Goal: Information Seeking & Learning: Learn about a topic

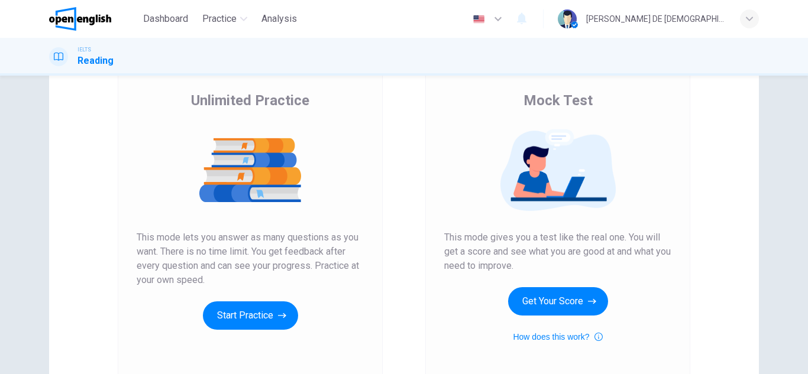
scroll to position [85, 0]
click at [264, 325] on button "Start Practice" at bounding box center [250, 316] width 95 height 28
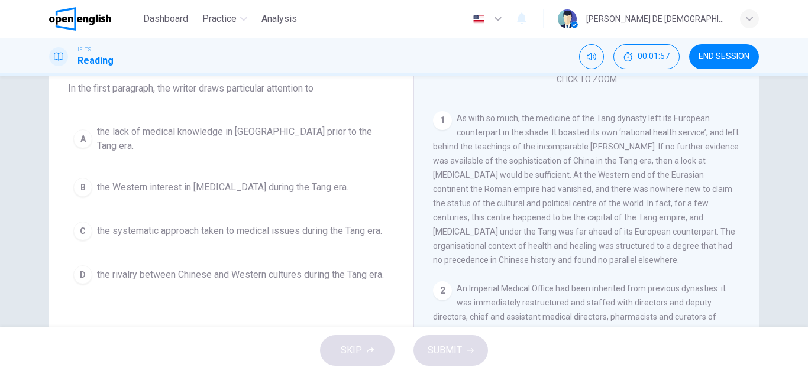
scroll to position [104, 0]
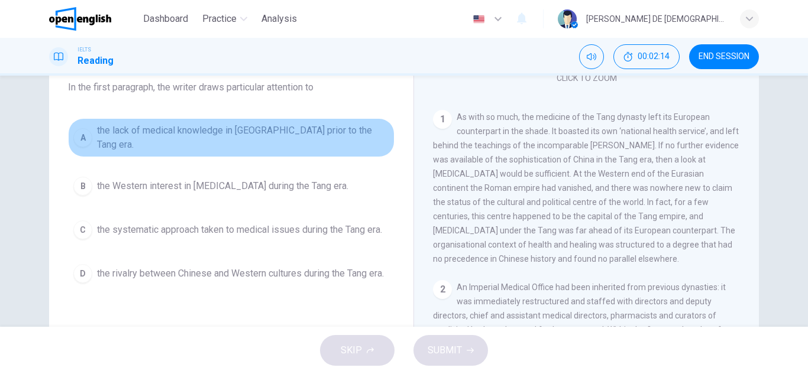
click at [279, 125] on button "A the lack of medical knowledge in China prior to the Tang era." at bounding box center [231, 137] width 327 height 39
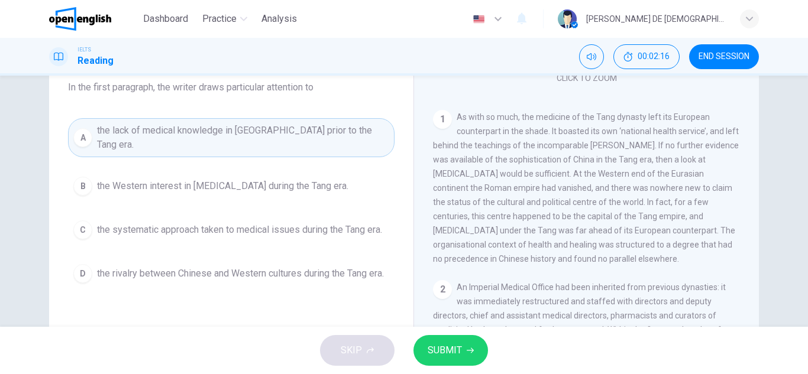
drag, startPoint x: 461, startPoint y: 369, endPoint x: 454, endPoint y: 354, distance: 16.7
click at [454, 354] on div "SKIP SUBMIT" at bounding box center [404, 350] width 808 height 47
click at [454, 354] on span "SUBMIT" at bounding box center [445, 351] width 34 height 17
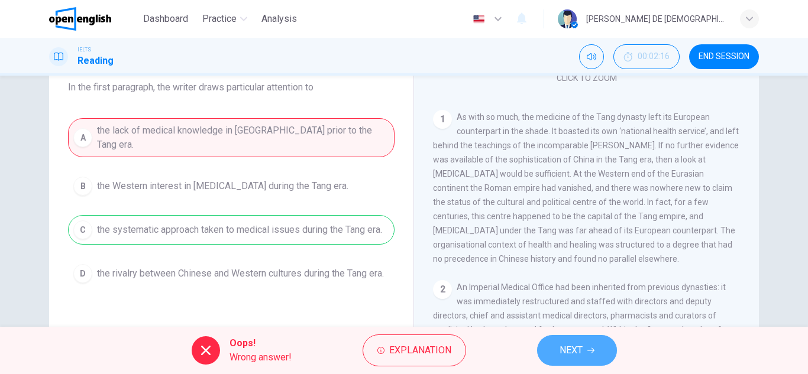
click at [558, 340] on button "NEXT" at bounding box center [577, 350] width 80 height 31
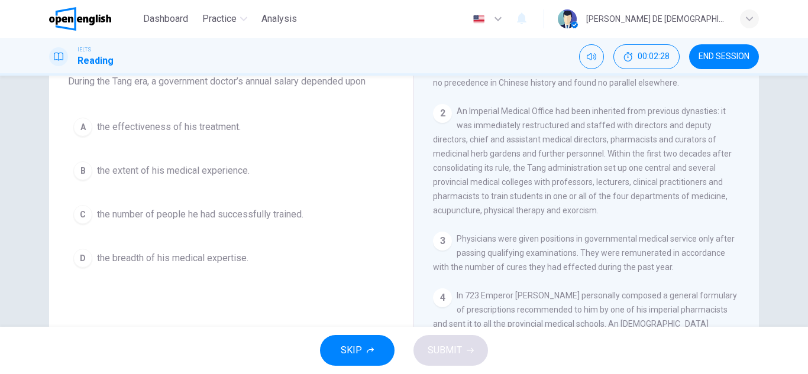
scroll to position [359, 0]
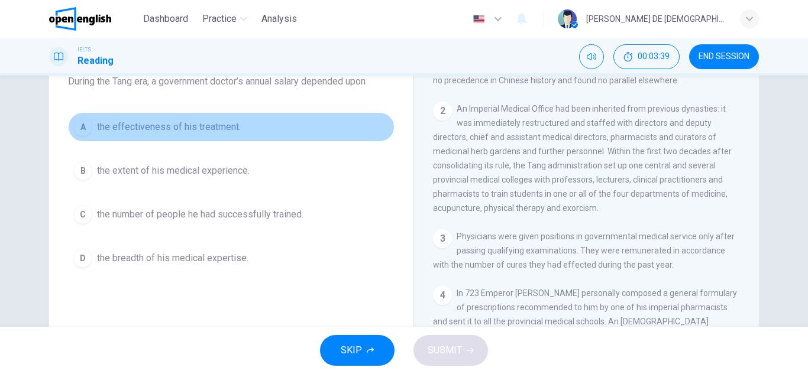
click at [121, 127] on span "the effectiveness of his treatment." at bounding box center [169, 127] width 144 height 14
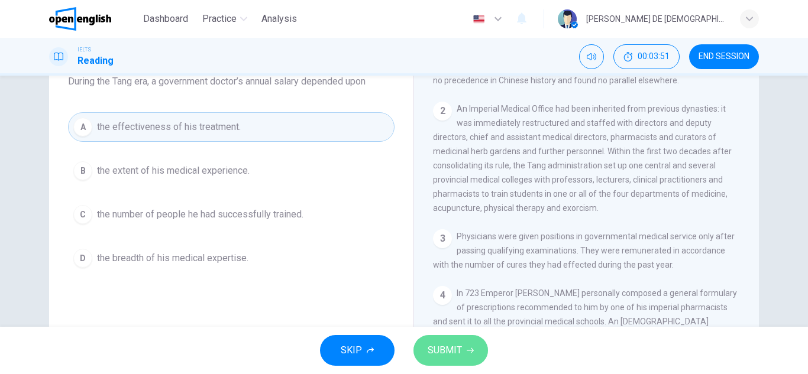
click at [474, 345] on button "SUBMIT" at bounding box center [451, 350] width 75 height 31
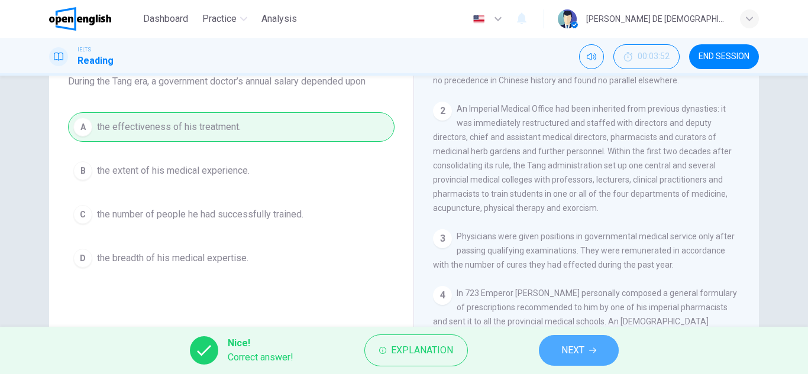
click at [598, 352] on button "NEXT" at bounding box center [579, 350] width 80 height 31
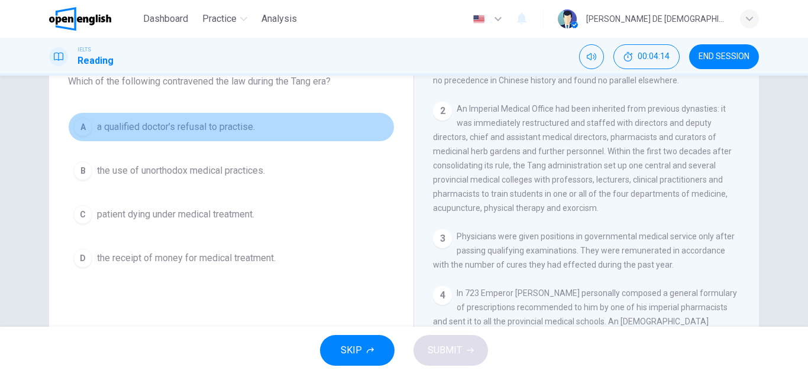
click at [165, 138] on button "A a qualified doctor’s refusal to practise." at bounding box center [231, 127] width 327 height 30
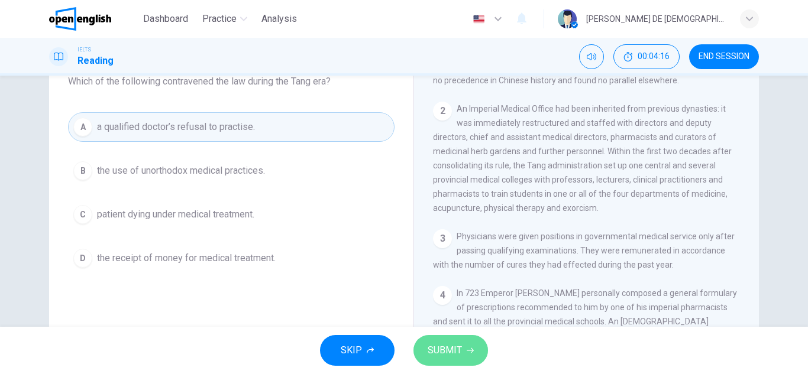
click at [463, 344] on button "SUBMIT" at bounding box center [451, 350] width 75 height 31
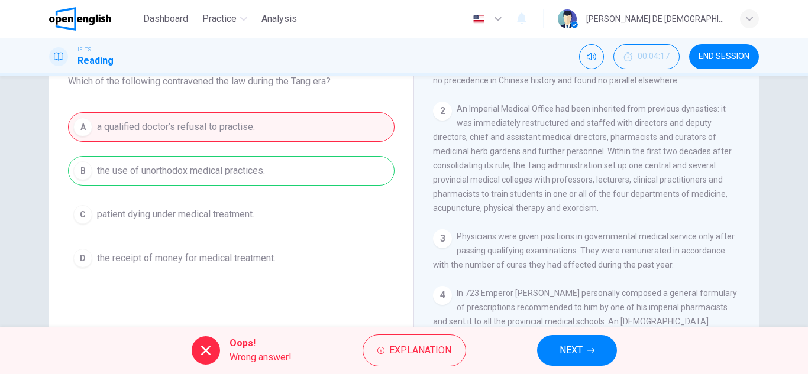
click at [179, 171] on div "A a qualified doctor’s refusal to practise. B the use of unorthodox medical pra…" at bounding box center [231, 192] width 327 height 161
click at [564, 360] on button "NEXT" at bounding box center [577, 350] width 80 height 31
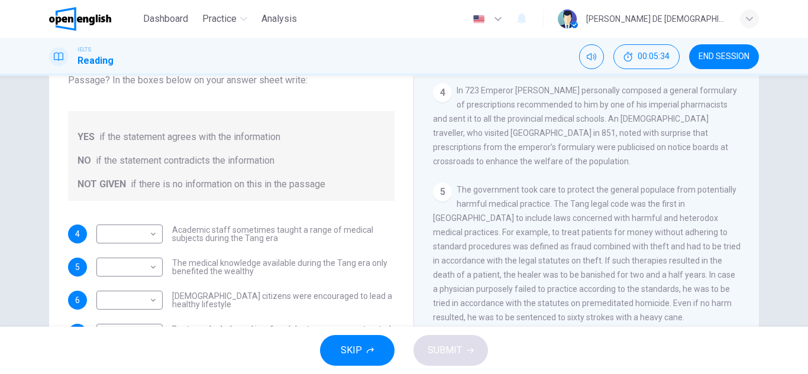
scroll to position [580, 0]
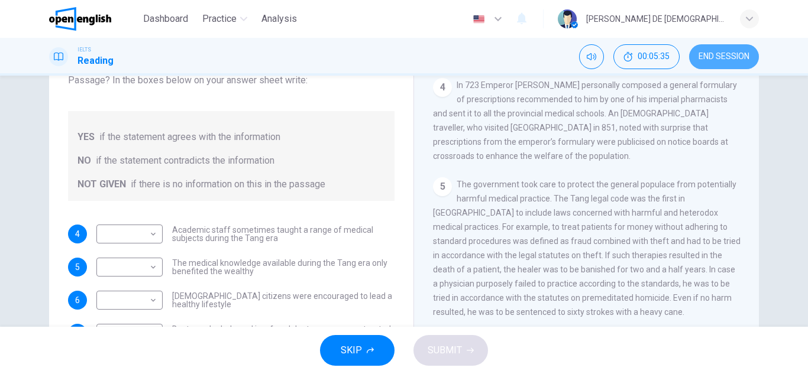
click at [728, 68] on button "END SESSION" at bounding box center [724, 56] width 70 height 25
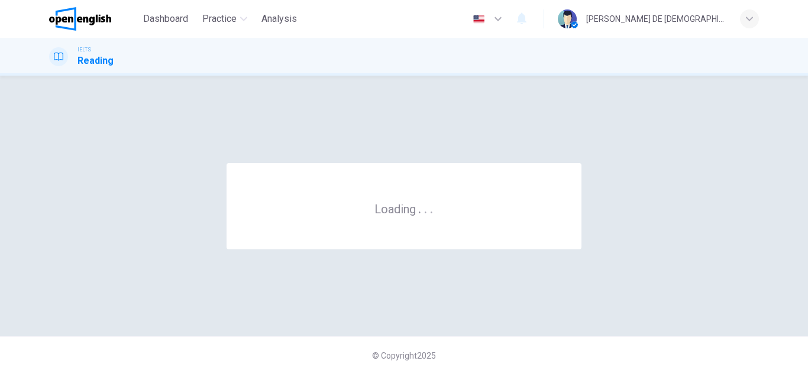
scroll to position [0, 0]
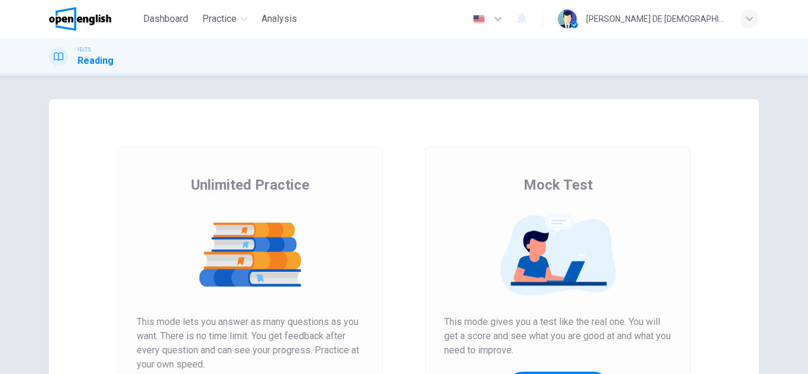
scroll to position [104, 0]
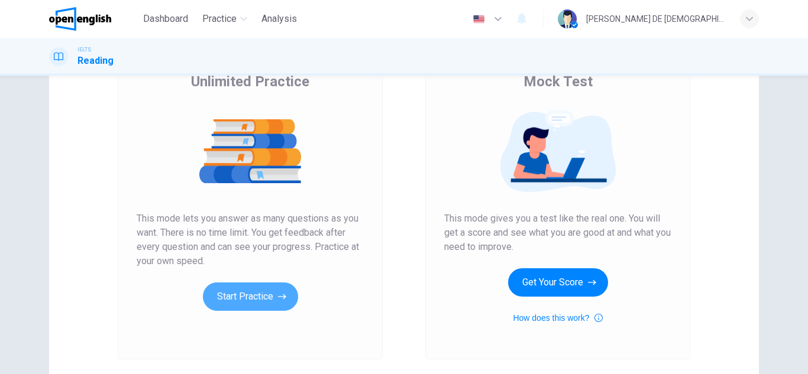
click at [243, 302] on button "Start Practice" at bounding box center [250, 297] width 95 height 28
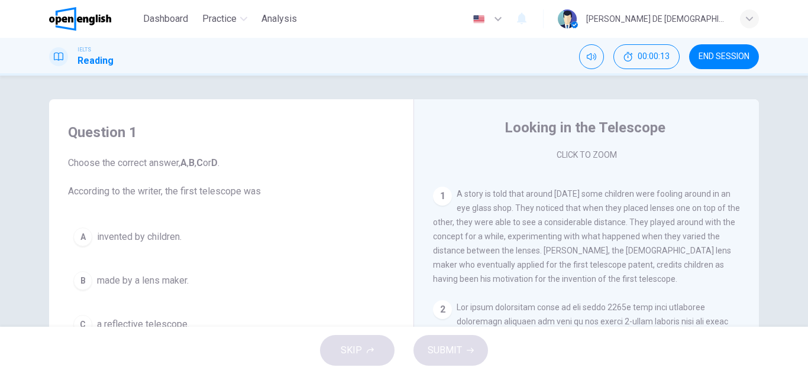
scroll to position [216, 0]
drag, startPoint x: 753, startPoint y: 243, endPoint x: 754, endPoint y: 251, distance: 8.9
click at [754, 251] on div "Looking in the Telescope CLICK TO ZOOM Click to Zoom 1 A story is told that aro…" at bounding box center [586, 314] width 345 height 430
drag, startPoint x: 744, startPoint y: 252, endPoint x: 744, endPoint y: 259, distance: 7.1
click at [744, 259] on div "CLICK TO ZOOM Click to Zoom 1 A story is told that around [DATE] some children …" at bounding box center [594, 330] width 323 height 359
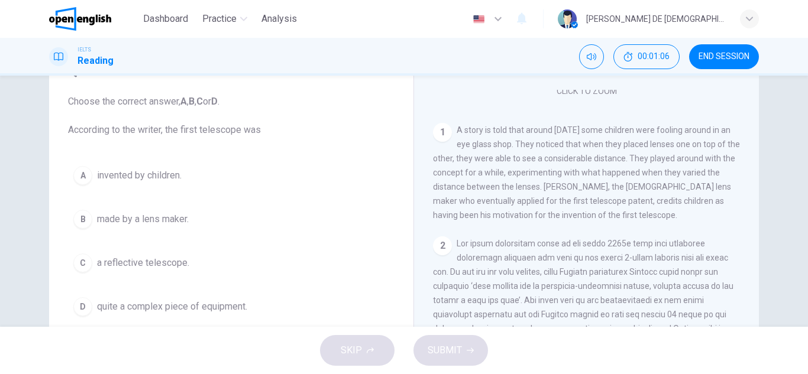
scroll to position [59, 0]
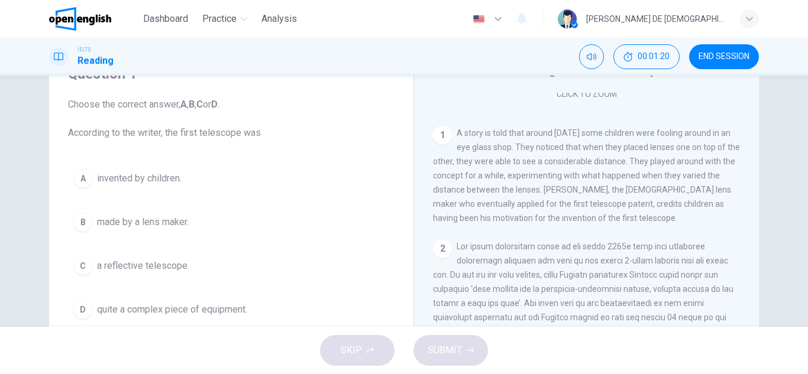
click at [138, 172] on span "invented by children." at bounding box center [139, 179] width 85 height 14
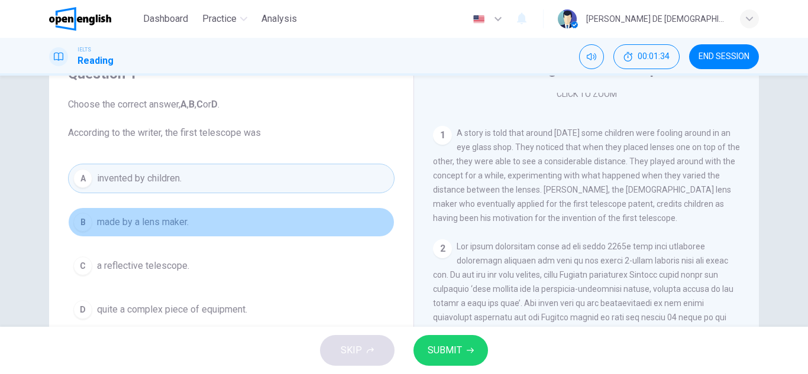
click at [283, 221] on button "B made by a lens maker." at bounding box center [231, 223] width 327 height 30
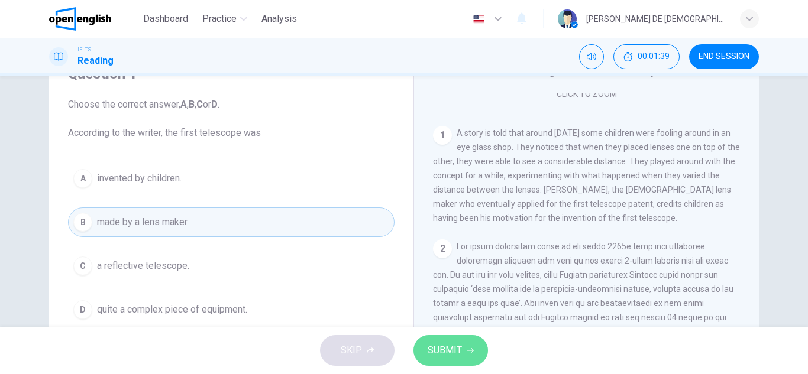
click at [483, 344] on button "SUBMIT" at bounding box center [451, 350] width 75 height 31
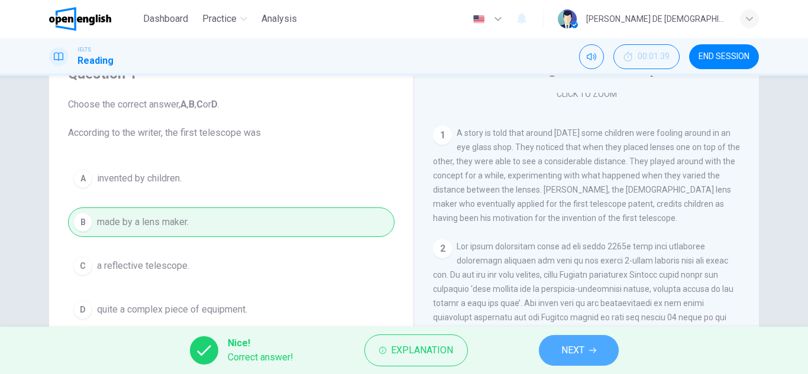
click at [600, 350] on button "NEXT" at bounding box center [579, 350] width 80 height 31
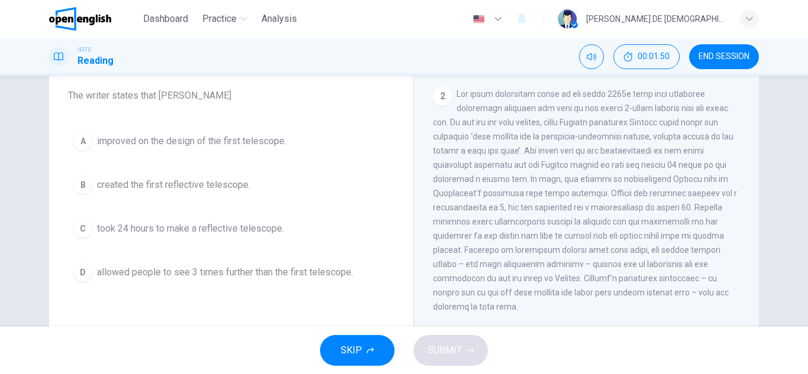
scroll to position [333, 0]
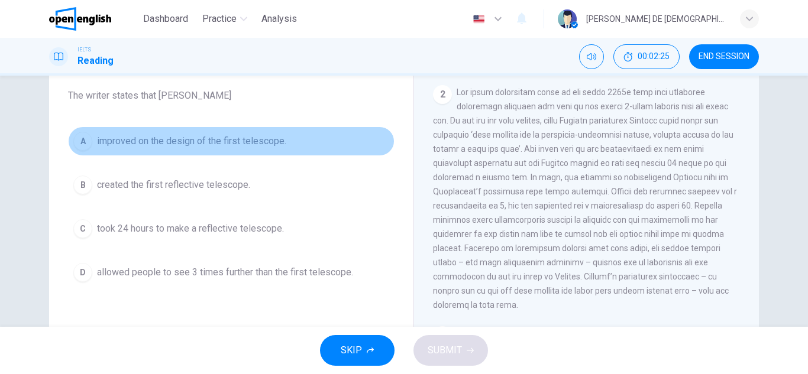
click at [176, 151] on button "A improved on the design of the first telescope." at bounding box center [231, 142] width 327 height 30
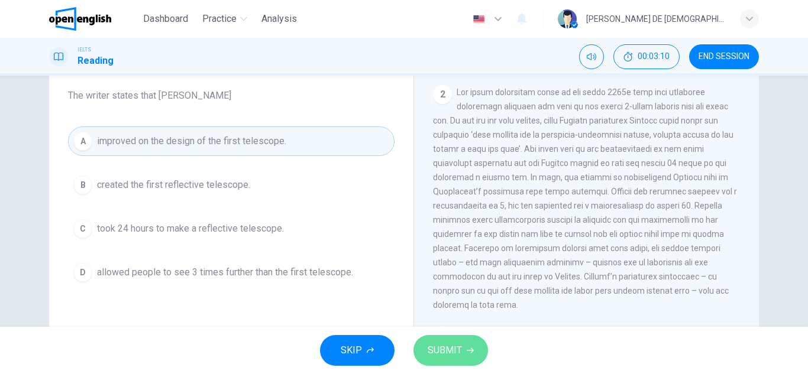
click at [476, 349] on button "SUBMIT" at bounding box center [451, 350] width 75 height 31
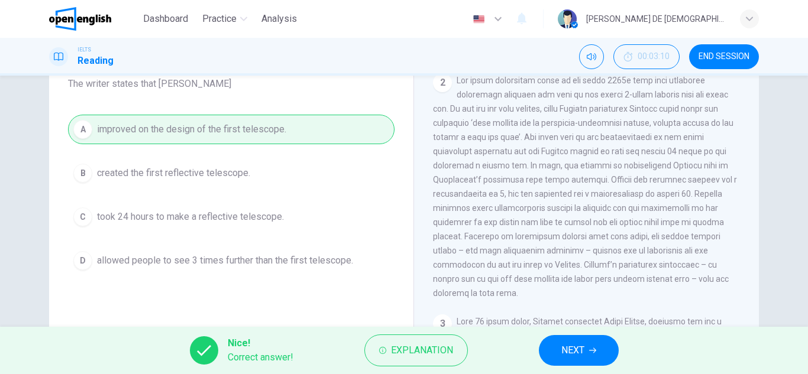
scroll to position [120, 0]
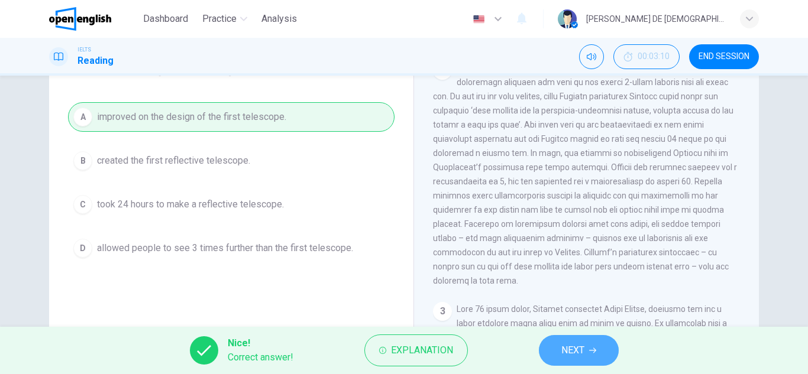
click at [597, 342] on button "NEXT" at bounding box center [579, 350] width 80 height 31
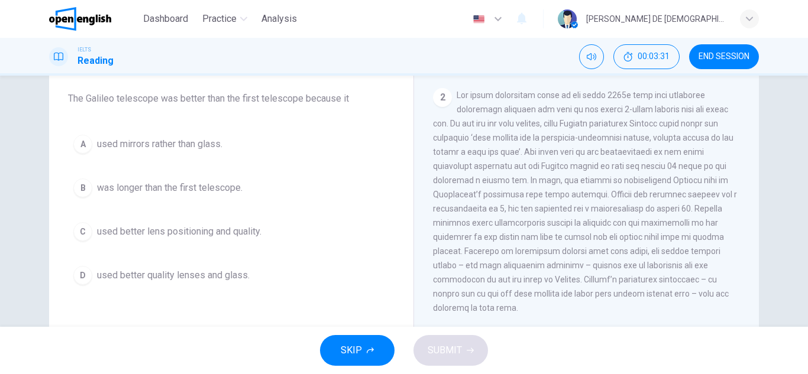
scroll to position [94, 0]
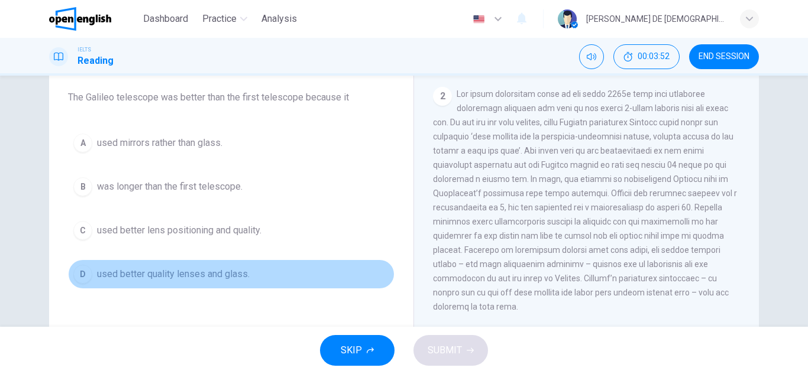
click at [153, 276] on span "used better quality lenses and glass." at bounding box center [173, 274] width 153 height 14
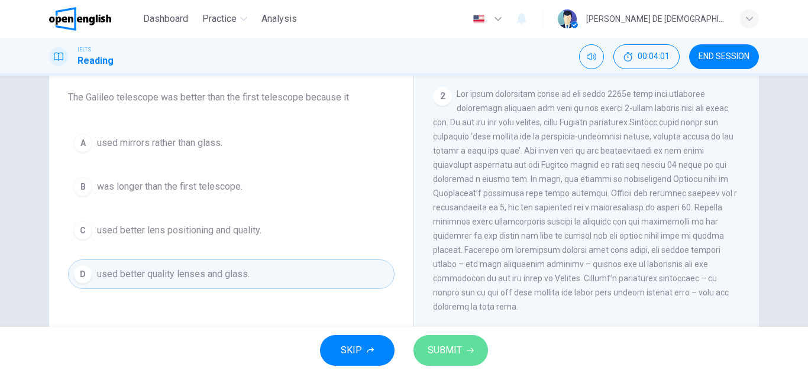
click at [445, 354] on span "SUBMIT" at bounding box center [445, 351] width 34 height 17
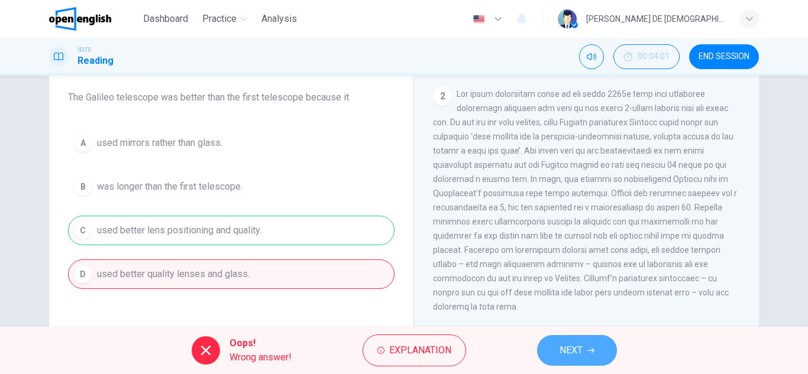
click at [610, 360] on button "NEXT" at bounding box center [577, 350] width 80 height 31
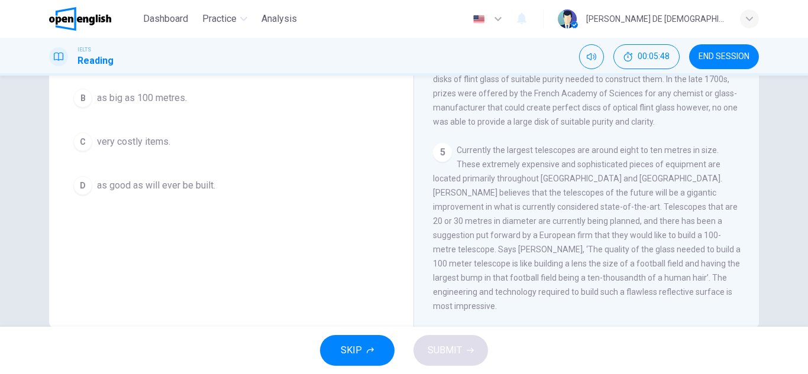
scroll to position [184, 0]
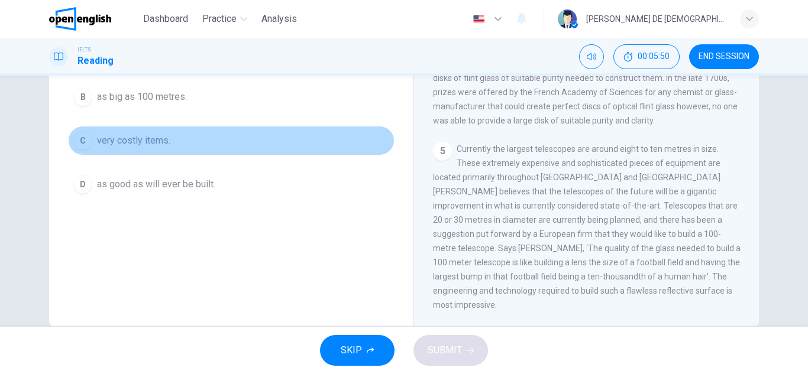
click at [117, 148] on button "C very costly items." at bounding box center [231, 141] width 327 height 30
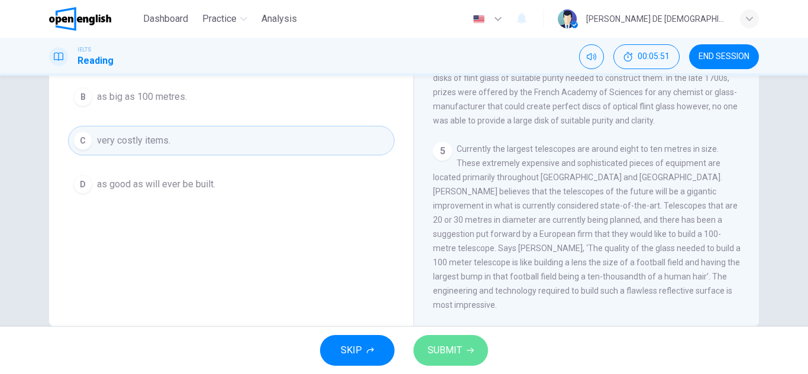
click at [451, 350] on span "SUBMIT" at bounding box center [445, 351] width 34 height 17
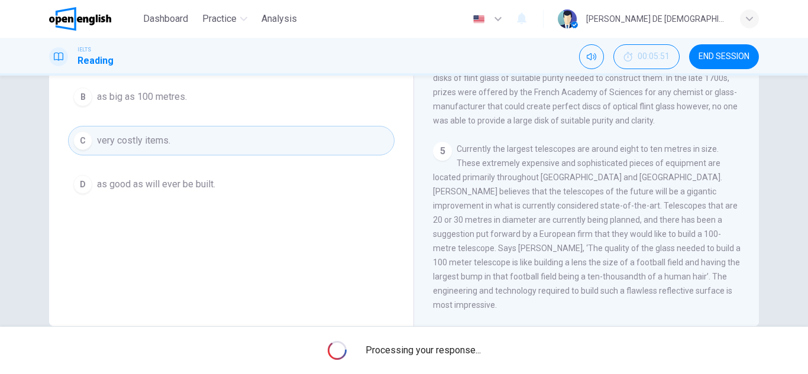
scroll to position [117, 0]
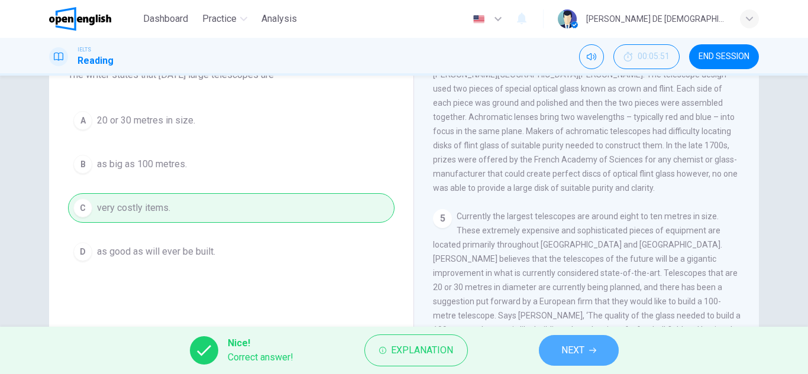
click at [575, 340] on button "NEXT" at bounding box center [579, 350] width 80 height 31
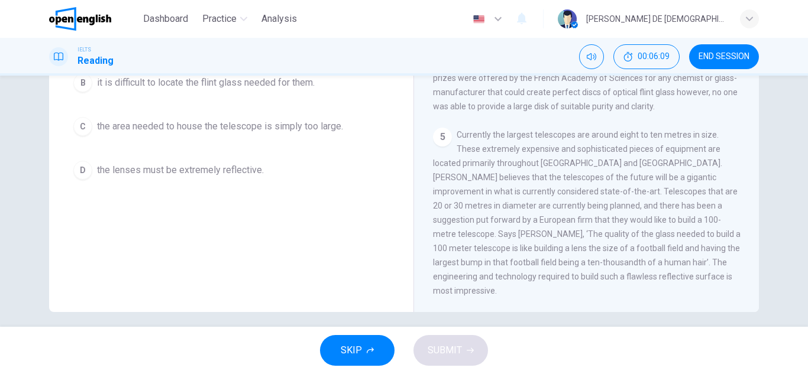
scroll to position [207, 0]
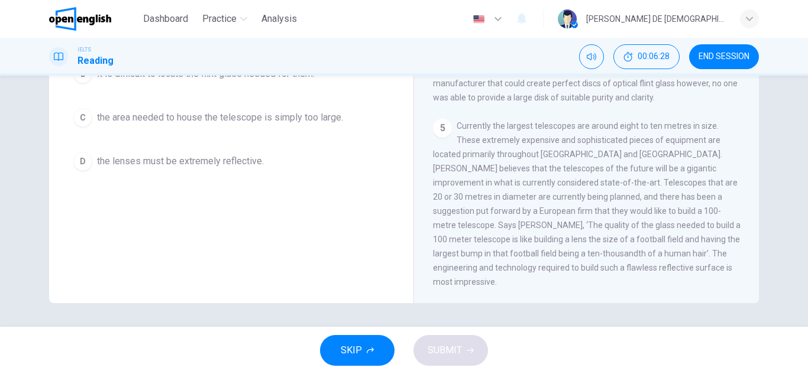
drag, startPoint x: 758, startPoint y: 257, endPoint x: 752, endPoint y: 256, distance: 6.0
click at [752, 256] on div "Question 5 Choose the correct answer, A , B , C or D . Large, powerful telescop…" at bounding box center [404, 97] width 748 height 411
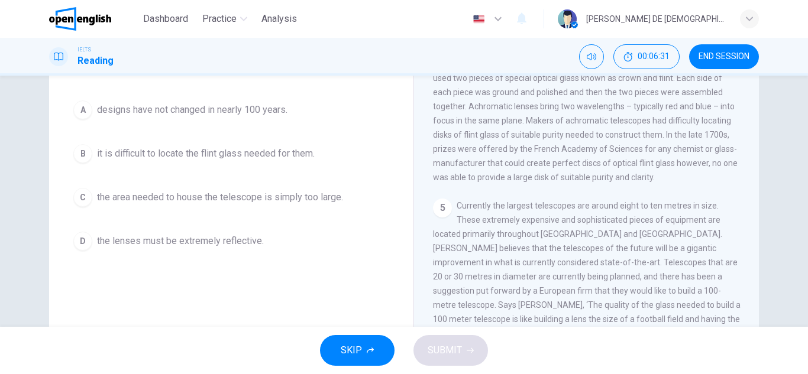
scroll to position [126, 0]
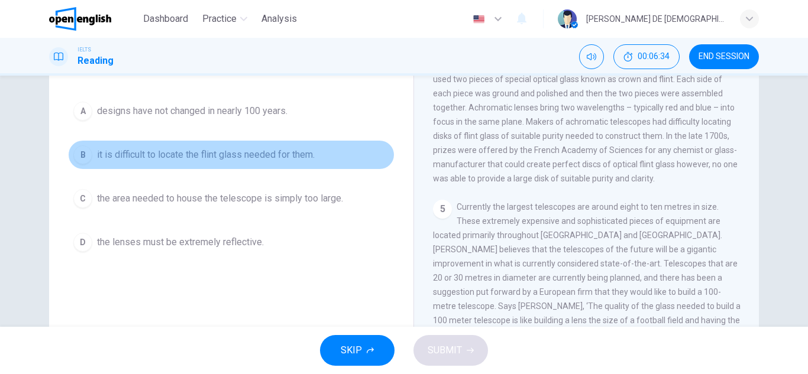
click at [201, 154] on span "it is difficult to locate the flint glass needed for them." at bounding box center [206, 155] width 218 height 14
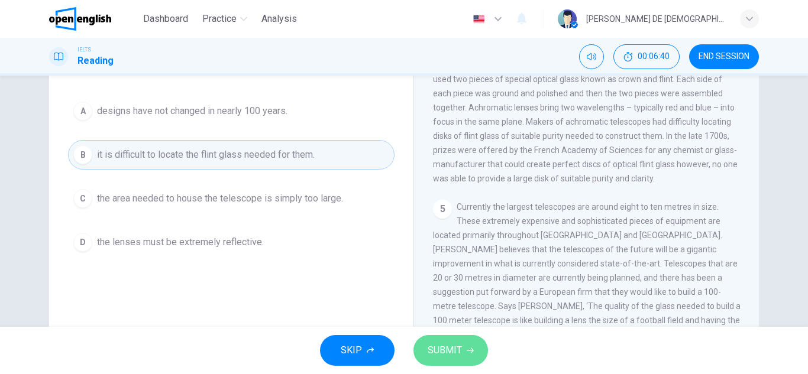
click at [447, 358] on span "SUBMIT" at bounding box center [445, 351] width 34 height 17
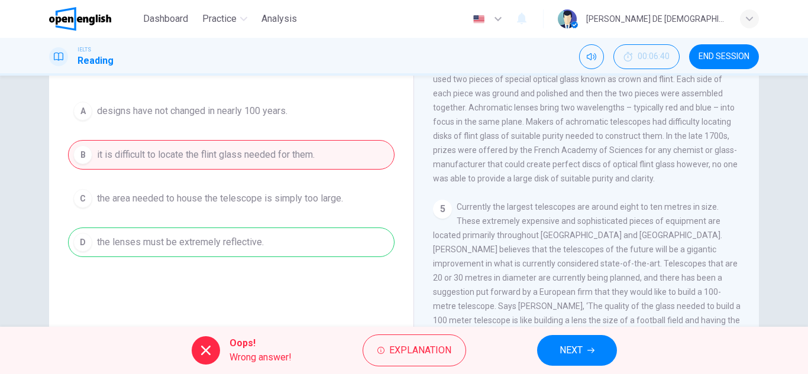
scroll to position [135, 0]
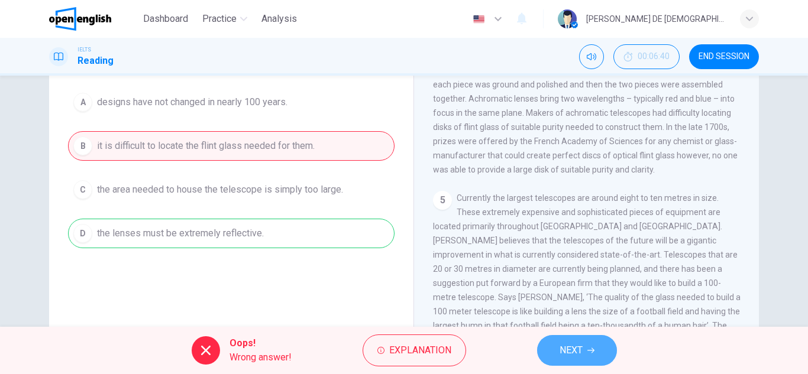
click at [582, 353] on span "NEXT" at bounding box center [571, 351] width 23 height 17
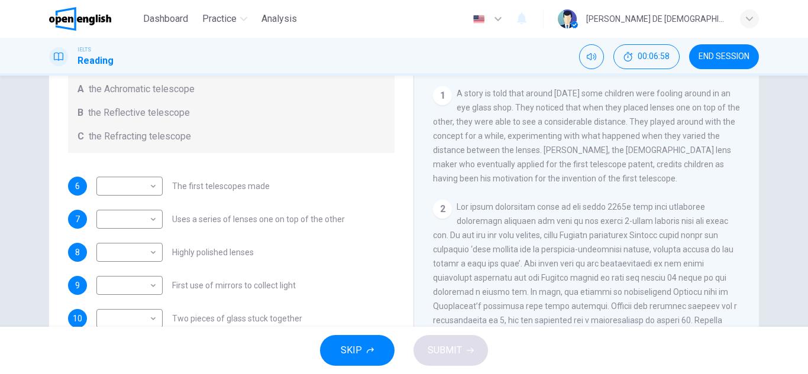
scroll to position [159, 0]
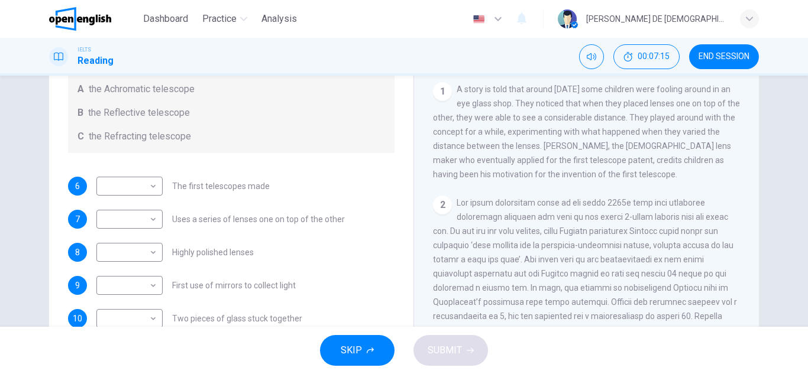
drag, startPoint x: 754, startPoint y: 133, endPoint x: 754, endPoint y: 141, distance: 8.3
click at [754, 141] on div "Looking in the Telescope CLICK TO ZOOM Click to Zoom 1 A story is told that aro…" at bounding box center [586, 155] width 345 height 430
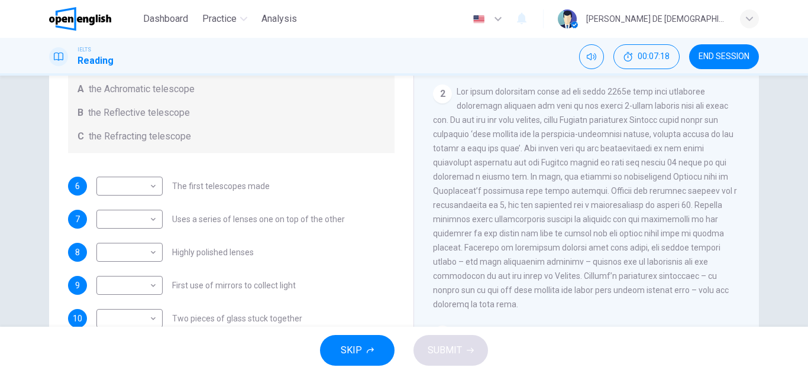
scroll to position [272, 0]
drag, startPoint x: 663, startPoint y: 153, endPoint x: 706, endPoint y: 154, distance: 43.2
click at [706, 154] on div "2" at bounding box center [587, 196] width 308 height 227
click at [147, 193] on body "This site uses cookies, as explained in our Privacy Policy . If you agree to th…" at bounding box center [404, 187] width 808 height 374
click at [144, 223] on li "B" at bounding box center [126, 224] width 66 height 19
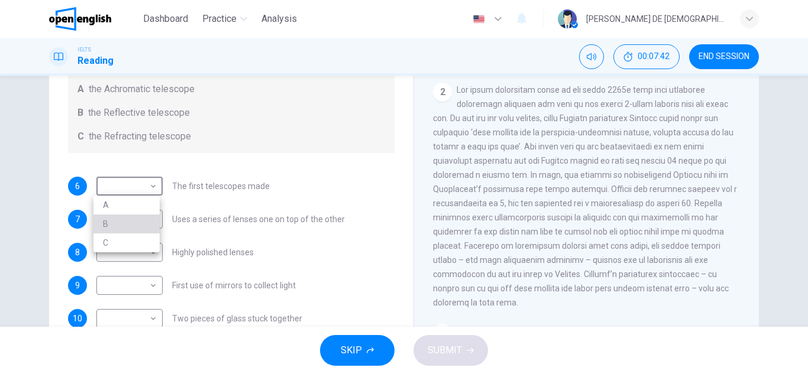
type input "*"
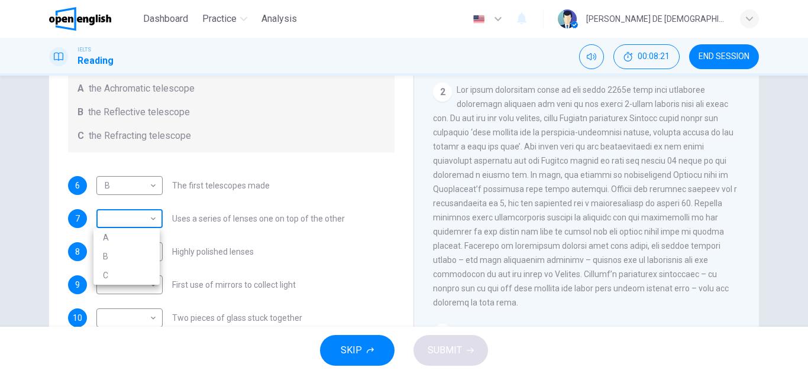
click at [151, 218] on body "This site uses cookies, as explained in our Privacy Policy . If you agree to th…" at bounding box center [404, 187] width 808 height 374
click at [146, 282] on li "C" at bounding box center [126, 275] width 66 height 19
type input "*"
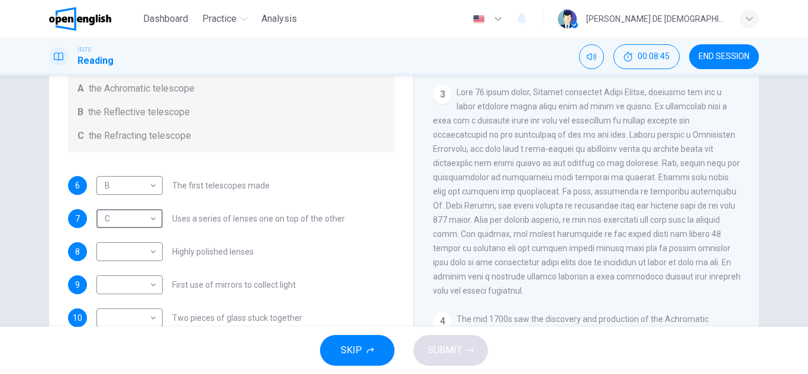
scroll to position [515, 0]
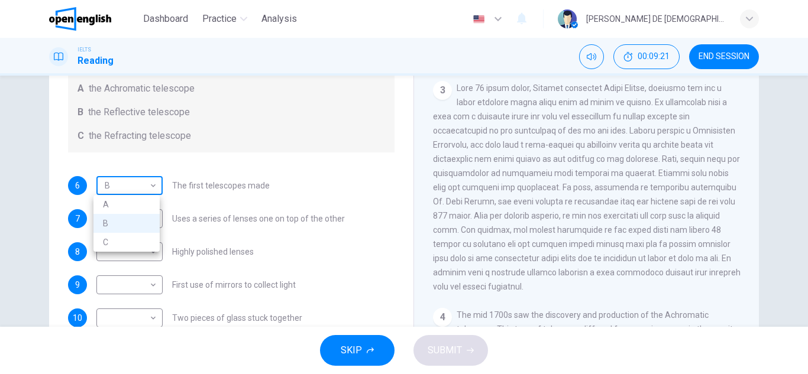
click at [130, 190] on body "This site uses cookies, as explained in our Privacy Policy . If you agree to th…" at bounding box center [404, 187] width 808 height 374
click at [128, 208] on li "A" at bounding box center [126, 204] width 66 height 19
type input "*"
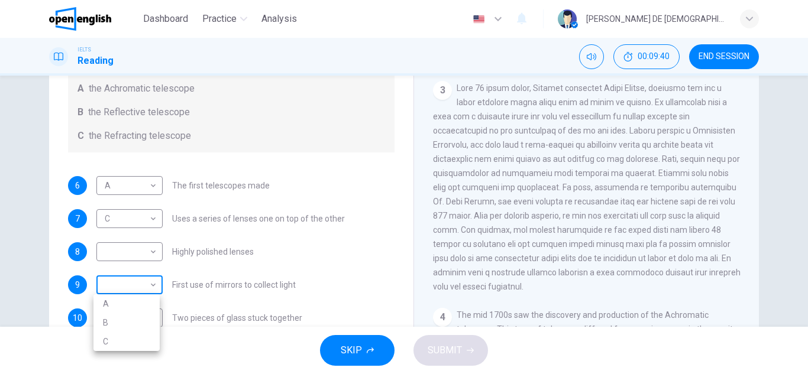
click at [101, 286] on body "This site uses cookies, as explained in our Privacy Policy . If you agree to th…" at bounding box center [404, 187] width 808 height 374
click at [118, 319] on li "B" at bounding box center [126, 323] width 66 height 19
type input "*"
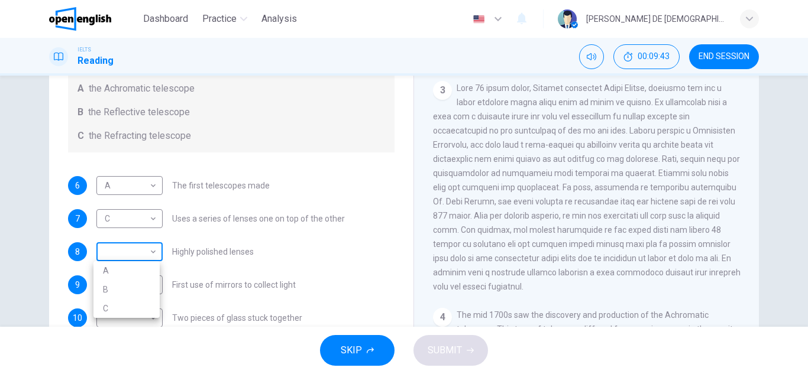
click at [151, 248] on body "This site uses cookies, as explained in our Privacy Policy . If you agree to th…" at bounding box center [404, 187] width 808 height 374
click at [122, 307] on li "C" at bounding box center [126, 308] width 66 height 19
type input "*"
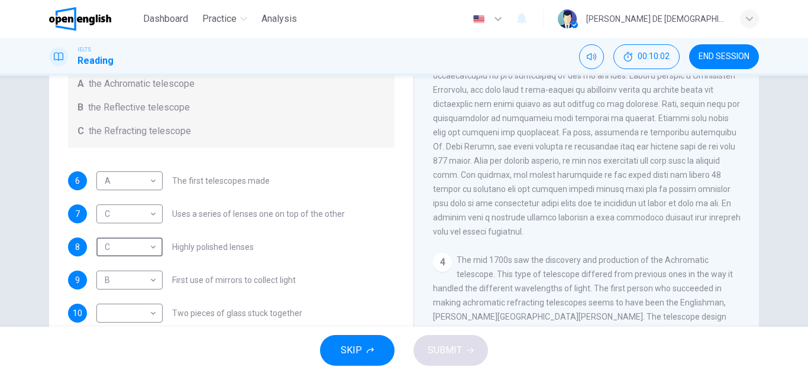
scroll to position [163, 0]
click at [752, 205] on div "Looking in the Telescope CLICK TO ZOOM Click to Zoom 1 A story is told that aro…" at bounding box center [586, 152] width 345 height 430
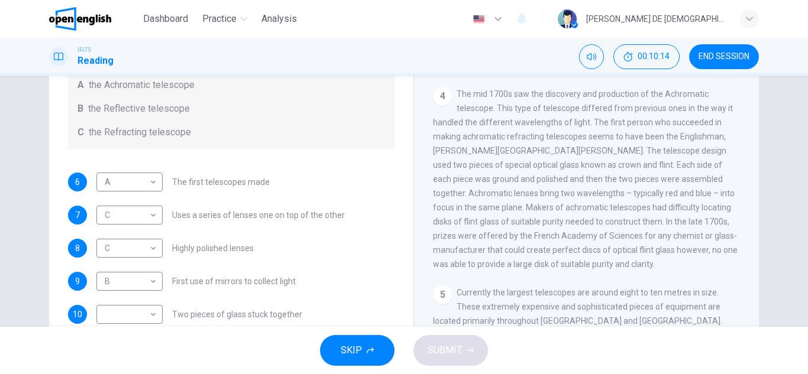
scroll to position [742, 0]
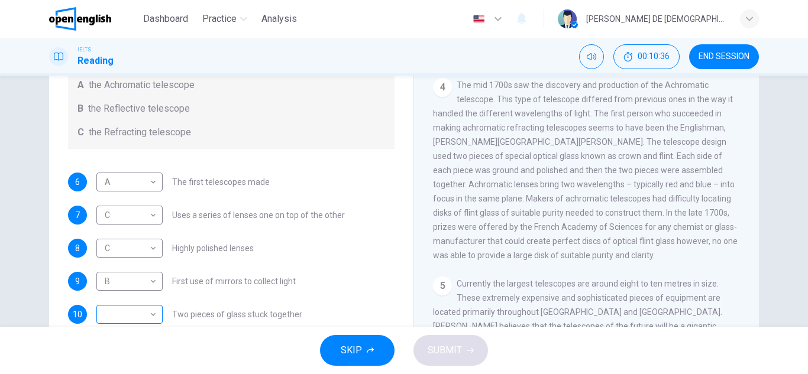
click at [157, 320] on div "​ ​" at bounding box center [129, 314] width 66 height 19
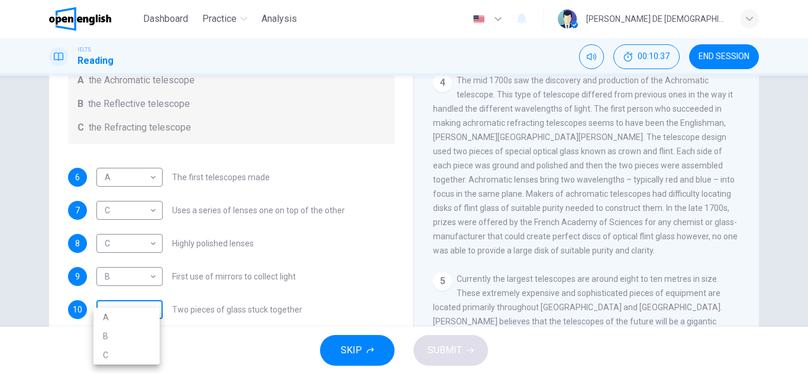
click at [150, 312] on body "This site uses cookies, as explained in our Privacy Policy . If you agree to th…" at bounding box center [404, 187] width 808 height 374
drag, startPoint x: 137, startPoint y: 330, endPoint x: 137, endPoint y: 316, distance: 14.2
click at [137, 316] on ul "A B C" at bounding box center [126, 336] width 66 height 57
click at [137, 316] on li "A" at bounding box center [126, 317] width 66 height 19
type input "*"
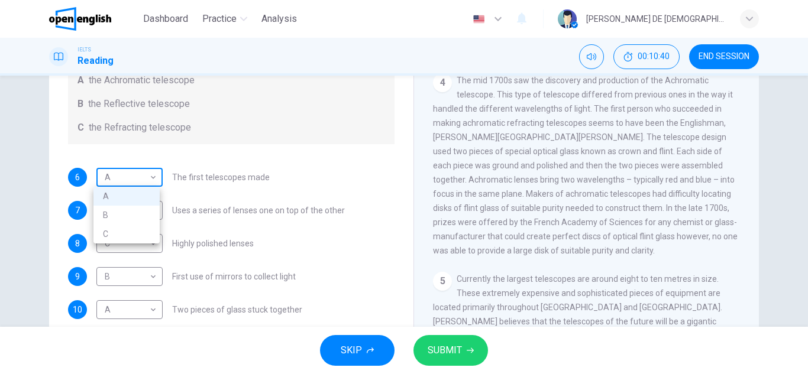
click at [130, 169] on body "This site uses cookies, as explained in our Privacy Policy . If you agree to th…" at bounding box center [404, 187] width 808 height 374
click at [135, 230] on li "C" at bounding box center [126, 234] width 66 height 19
type input "*"
click at [186, 201] on div "C * ​ Uses a series of lenses one on top of the other" at bounding box center [220, 210] width 248 height 19
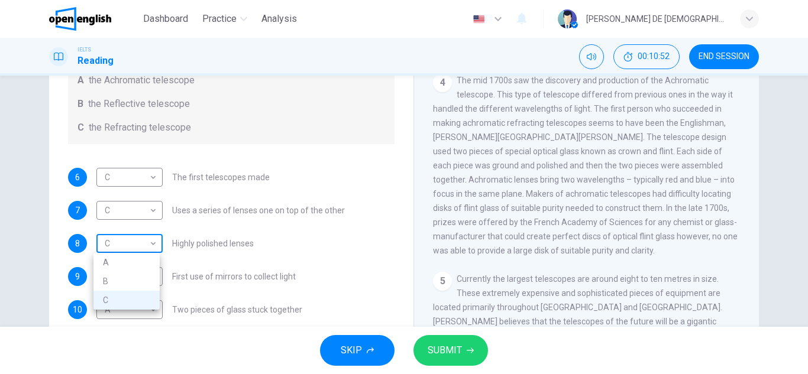
click at [138, 245] on body "This site uses cookies, as explained in our Privacy Policy . If you agree to th…" at bounding box center [404, 187] width 808 height 374
click at [146, 254] on li "A" at bounding box center [126, 262] width 66 height 19
type input "*"
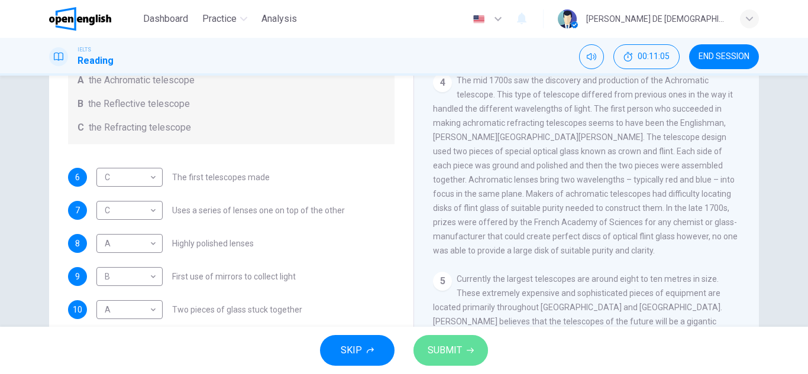
click at [453, 354] on span "SUBMIT" at bounding box center [445, 351] width 34 height 17
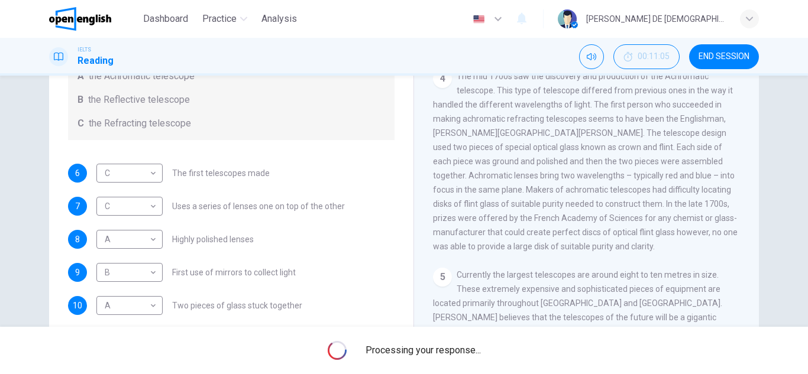
scroll to position [170, 0]
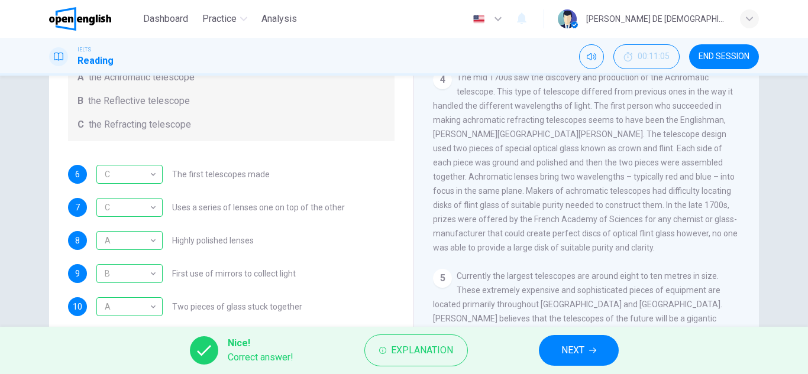
click at [598, 367] on div "Nice! Correct answer! Explanation NEXT" at bounding box center [404, 350] width 808 height 47
click at [604, 357] on button "NEXT" at bounding box center [579, 350] width 80 height 31
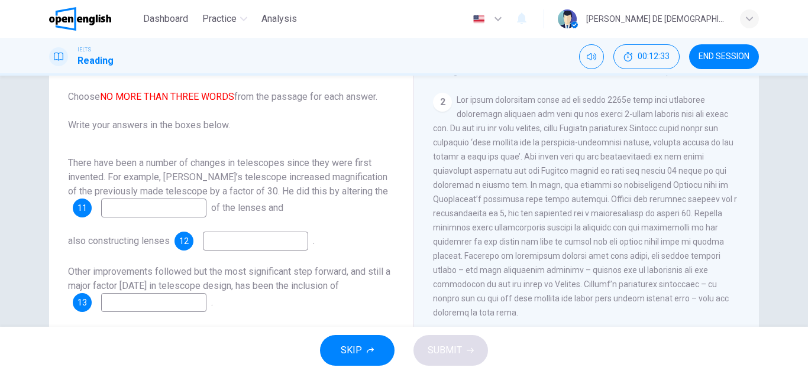
scroll to position [96, 0]
click at [117, 195] on span "There have been a number of changes in telescopes since they were first invente…" at bounding box center [228, 176] width 320 height 40
click at [117, 201] on input at bounding box center [153, 207] width 105 height 19
type input "*********"
click at [249, 228] on div "There have been a number of changes in telescopes since they were first invente…" at bounding box center [231, 233] width 327 height 156
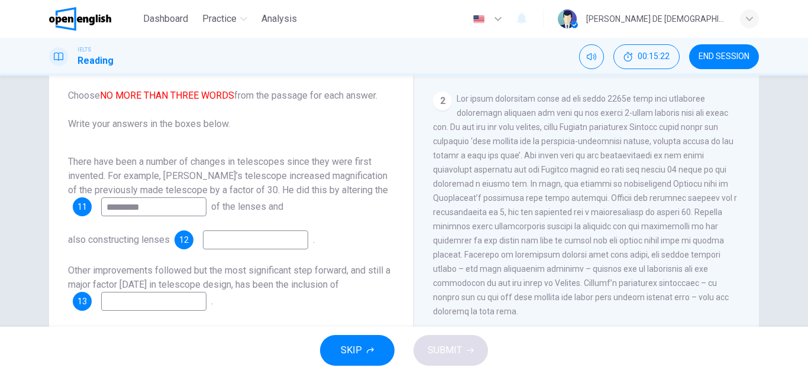
click at [231, 246] on input at bounding box center [255, 240] width 105 height 19
click at [362, 271] on span "Other improvements followed but the most significant step forward, and still a …" at bounding box center [229, 277] width 322 height 25
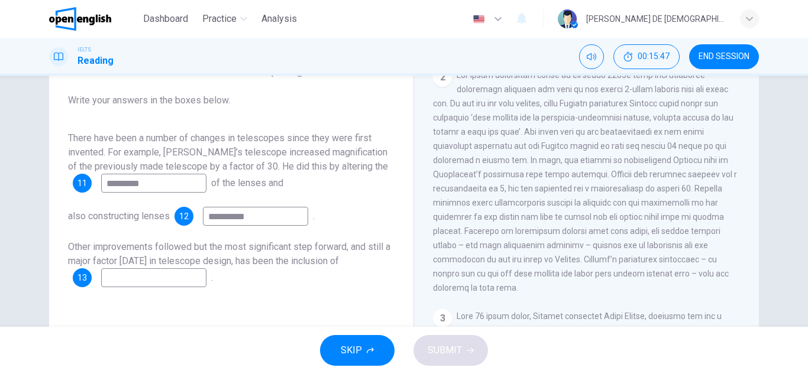
scroll to position [143, 0]
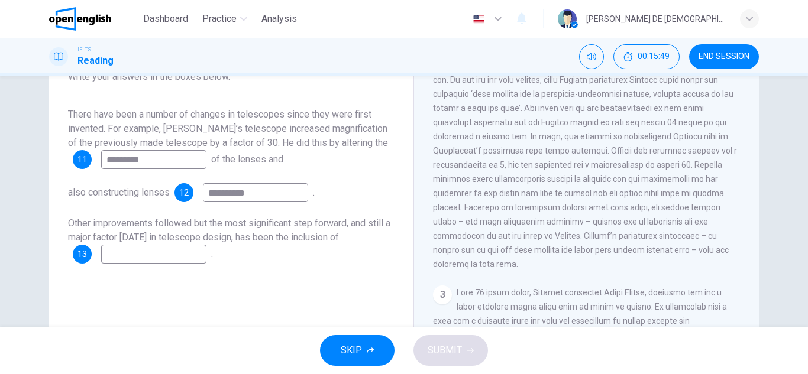
drag, startPoint x: 273, startPoint y: 192, endPoint x: 154, endPoint y: 198, distance: 118.5
click at [154, 198] on div "**********" at bounding box center [231, 192] width 327 height 19
type input "**********"
click at [257, 224] on span "Other improvements followed but the most significant step forward, and still a …" at bounding box center [229, 230] width 322 height 25
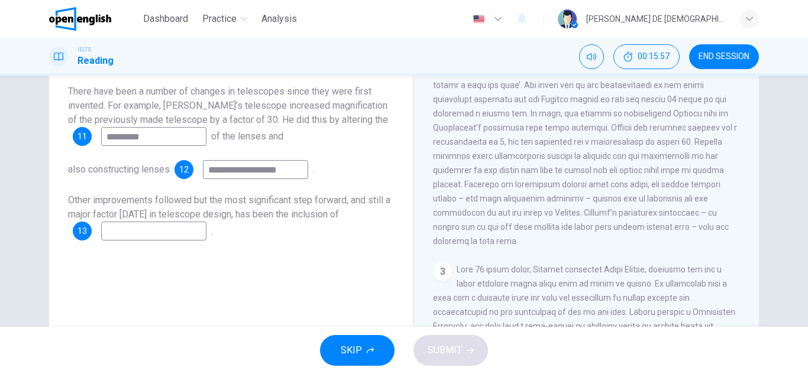
scroll to position [167, 0]
click at [169, 222] on input at bounding box center [153, 230] width 105 height 19
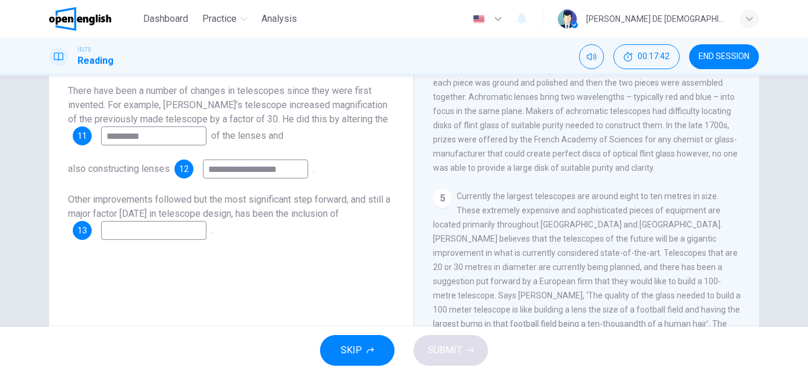
scroll to position [829, 0]
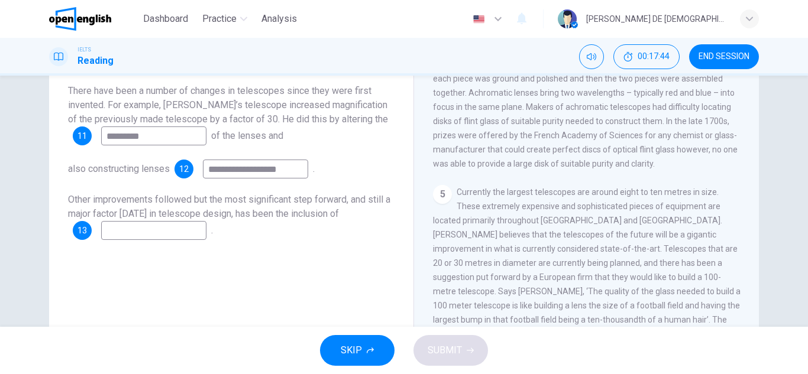
drag, startPoint x: 746, startPoint y: 266, endPoint x: 747, endPoint y: 282, distance: 16.0
click at [747, 282] on div "CLICK TO ZOOM Click to Zoom 1 A story is told that around [DATE] some children …" at bounding box center [594, 164] width 323 height 359
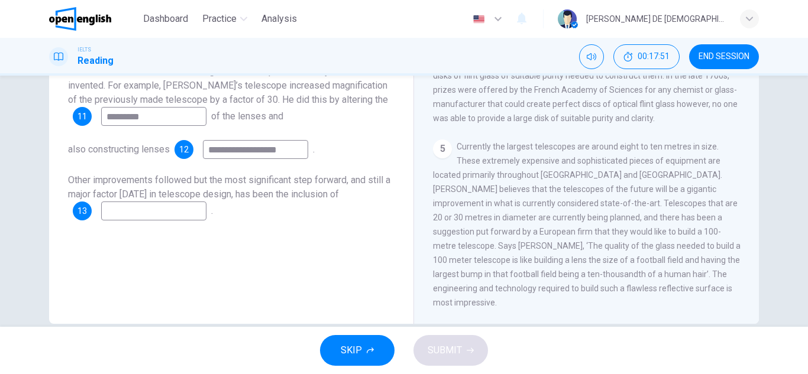
scroll to position [188, 0]
click at [186, 214] on input at bounding box center [153, 210] width 105 height 19
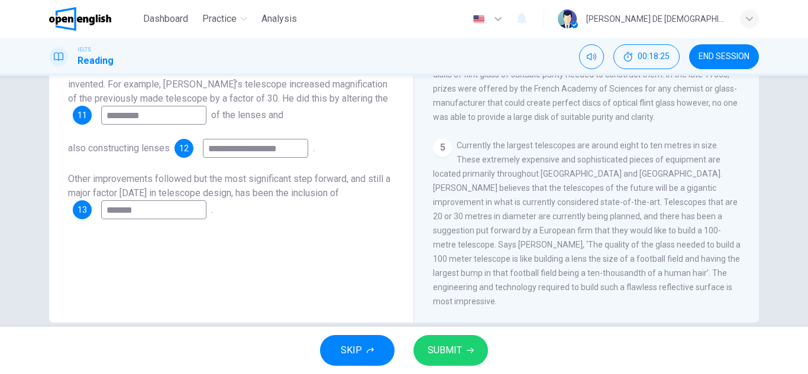
type input "*******"
click at [436, 333] on div "SKIP SUBMIT" at bounding box center [404, 350] width 808 height 47
click at [436, 358] on span "SUBMIT" at bounding box center [445, 351] width 34 height 17
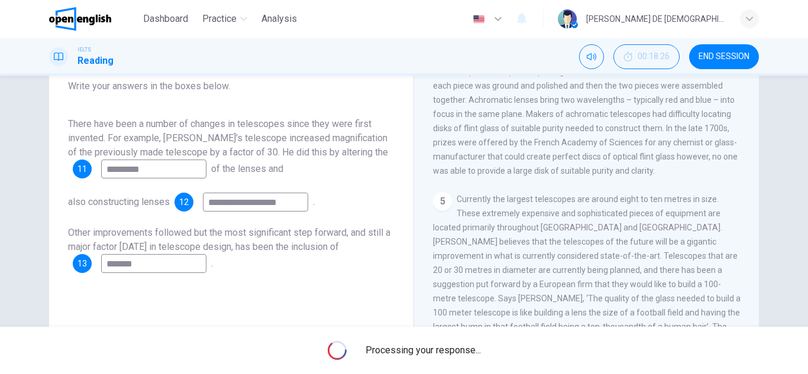
scroll to position [129, 0]
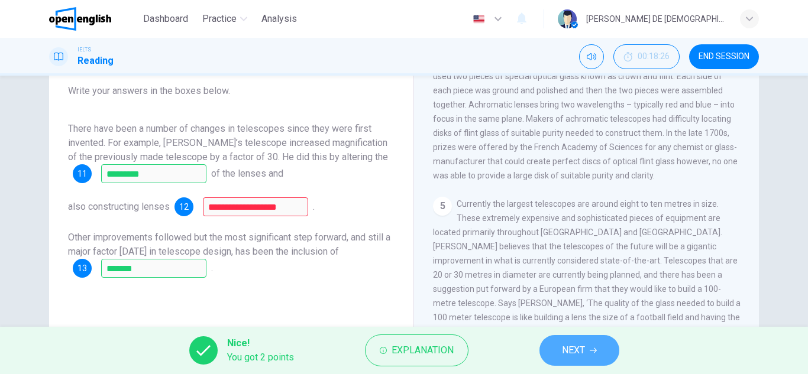
click at [575, 362] on button "NEXT" at bounding box center [580, 350] width 80 height 31
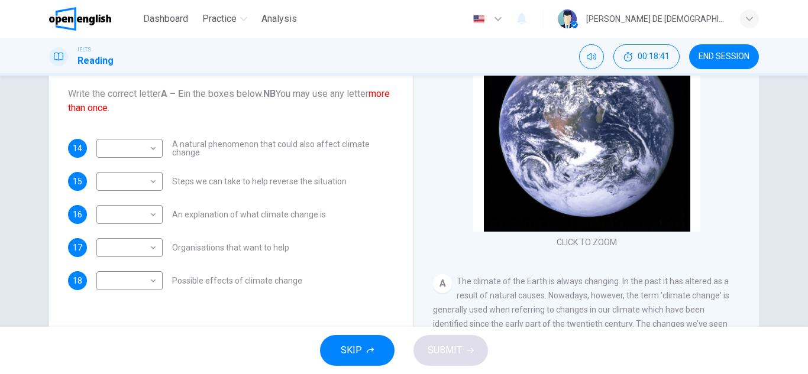
scroll to position [130, 0]
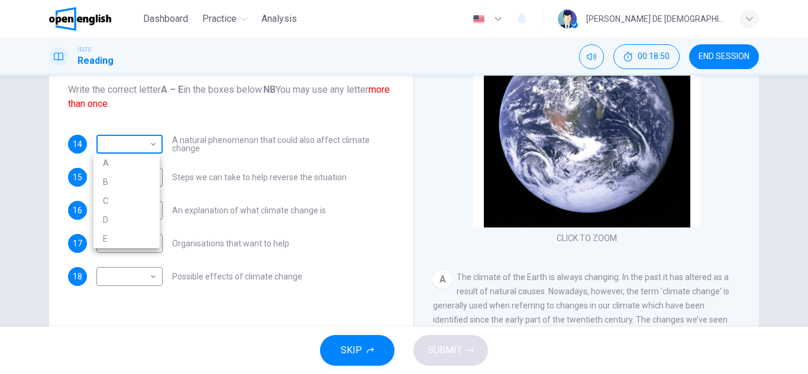
click at [137, 153] on body "This site uses cookies, as explained in our Privacy Policy . If you agree to th…" at bounding box center [404, 187] width 808 height 374
click at [137, 153] on div at bounding box center [404, 187] width 808 height 374
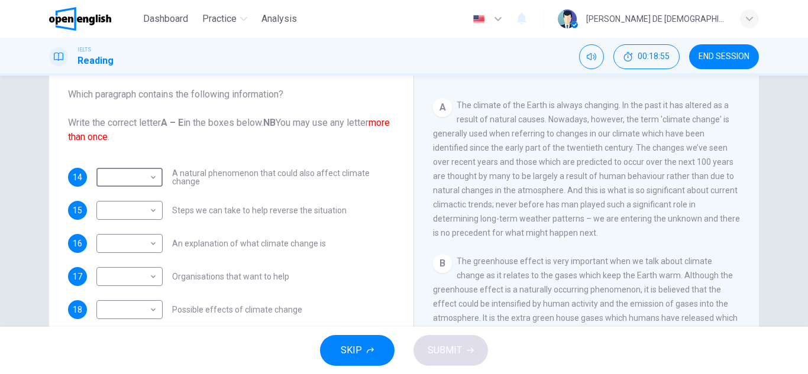
scroll to position [221, 0]
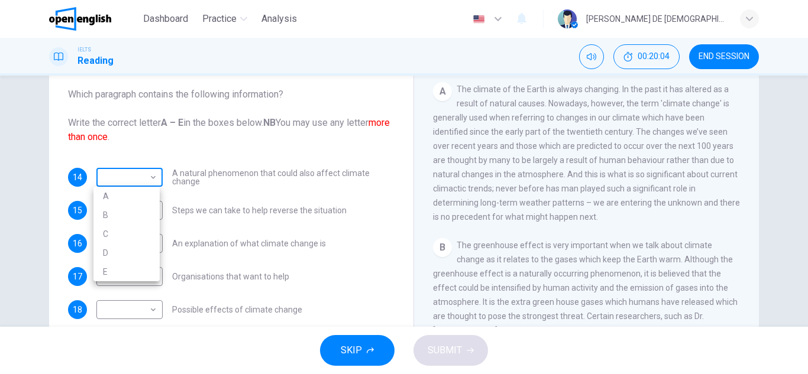
click at [138, 166] on body "This site uses cookies, as explained in our Privacy Policy . If you agree to th…" at bounding box center [404, 187] width 808 height 374
click at [248, 165] on div at bounding box center [404, 187] width 808 height 374
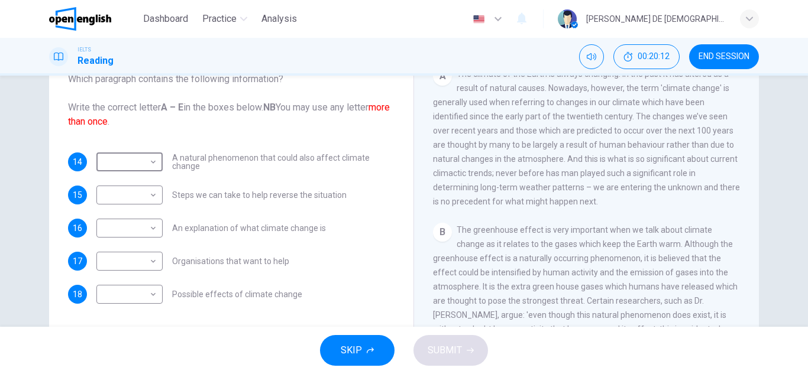
scroll to position [115, 0]
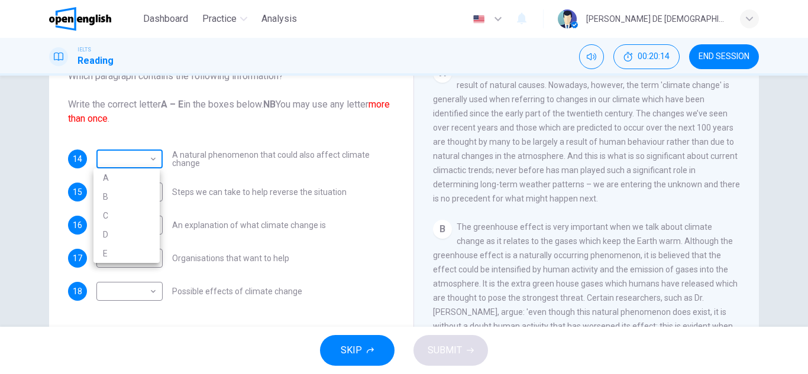
click at [153, 158] on body "This site uses cookies, as explained in our Privacy Policy . If you agree to th…" at bounding box center [404, 187] width 808 height 374
click at [153, 158] on div at bounding box center [404, 187] width 808 height 374
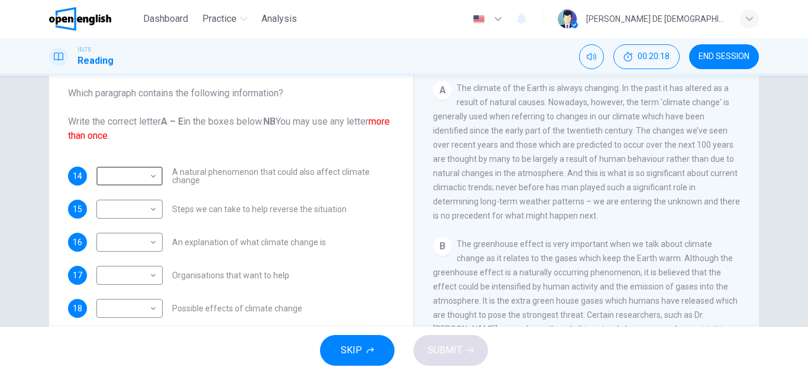
scroll to position [99, 0]
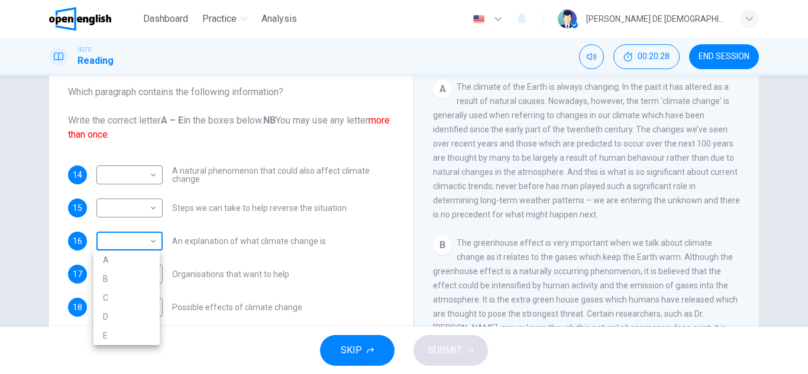
click at [140, 251] on body "This site uses cookies, as explained in our Privacy Policy . If you agree to th…" at bounding box center [404, 187] width 808 height 374
click at [140, 263] on li "A" at bounding box center [126, 260] width 66 height 19
type input "*"
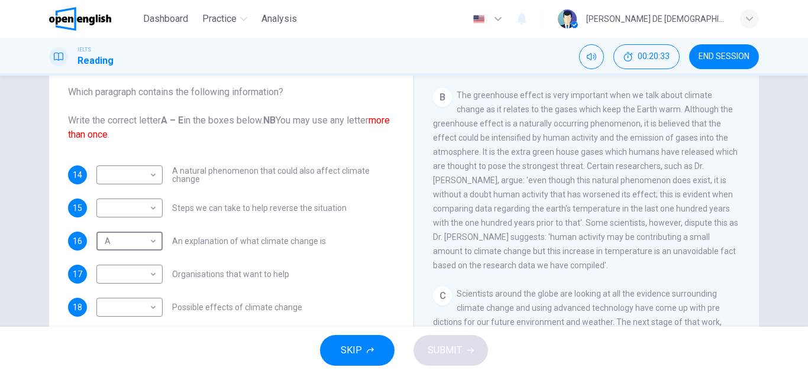
scroll to position [377, 0]
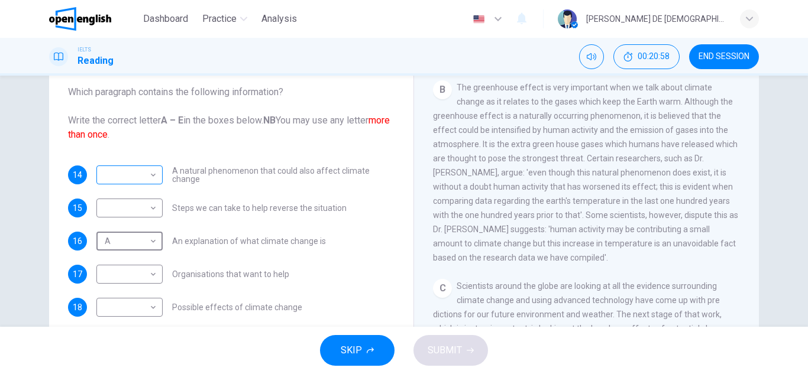
click at [132, 183] on body "This site uses cookies, as explained in our Privacy Policy . If you agree to th…" at bounding box center [404, 187] width 808 height 374
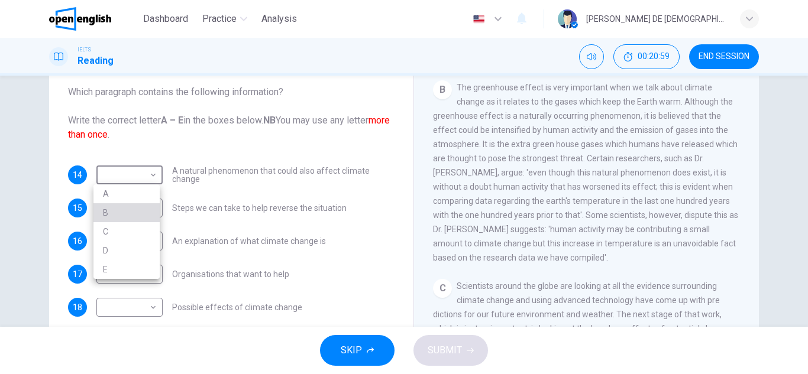
click at [123, 217] on li "B" at bounding box center [126, 213] width 66 height 19
type input "*"
click at [212, 197] on div "14 B * ​ A natural phenomenon that could also affect climate change 15 ​ ​ Step…" at bounding box center [231, 241] width 327 height 151
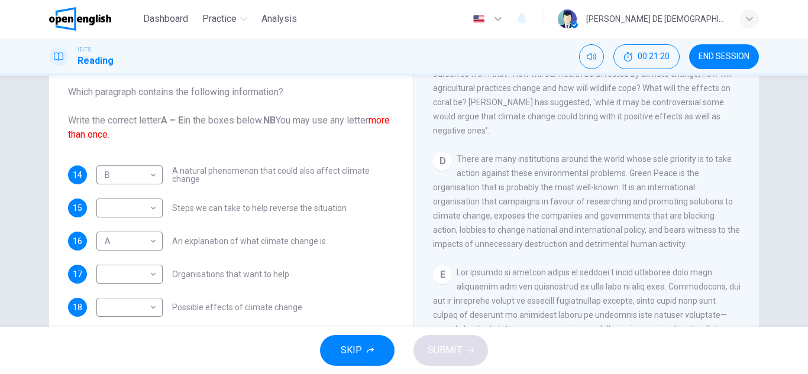
scroll to position [682, 0]
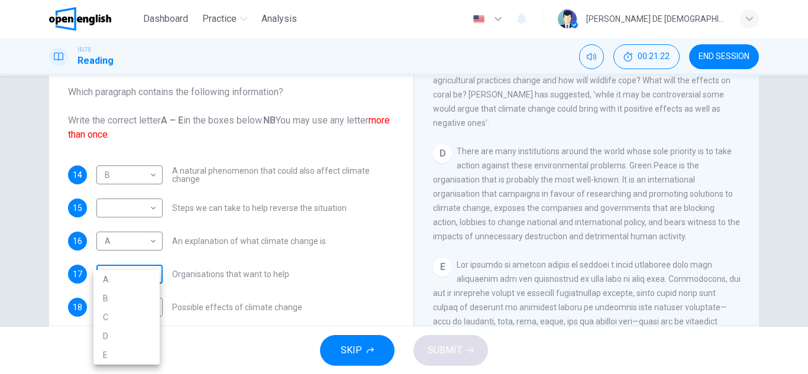
click at [146, 274] on body "This site uses cookies, as explained in our Privacy Policy . If you agree to th…" at bounding box center [404, 187] width 808 height 374
click at [121, 342] on li "D" at bounding box center [126, 336] width 66 height 19
type input "*"
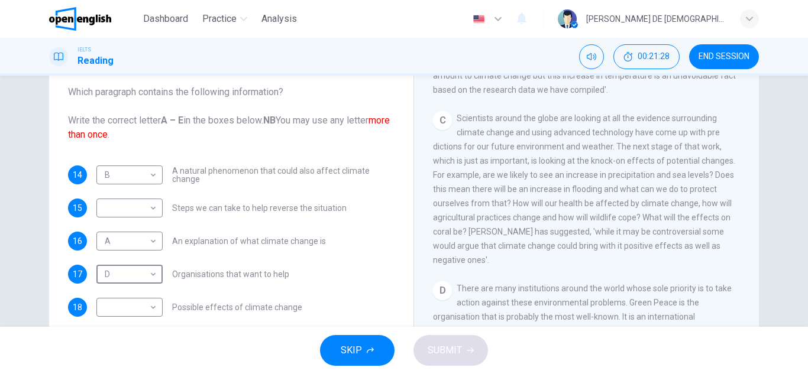
scroll to position [542, 0]
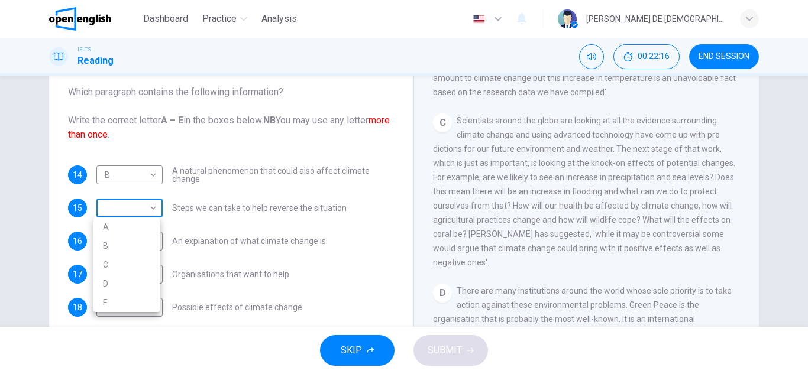
click at [119, 204] on body "This site uses cookies, as explained in our Privacy Policy . If you agree to th…" at bounding box center [404, 187] width 808 height 374
click at [115, 259] on li "C" at bounding box center [126, 265] width 66 height 19
type input "*"
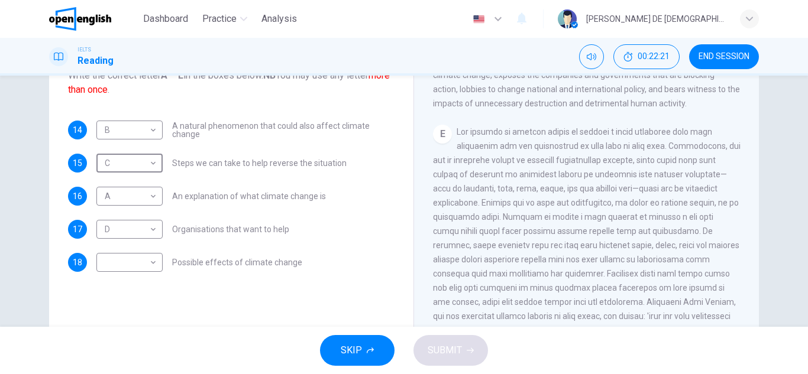
scroll to position [147, 0]
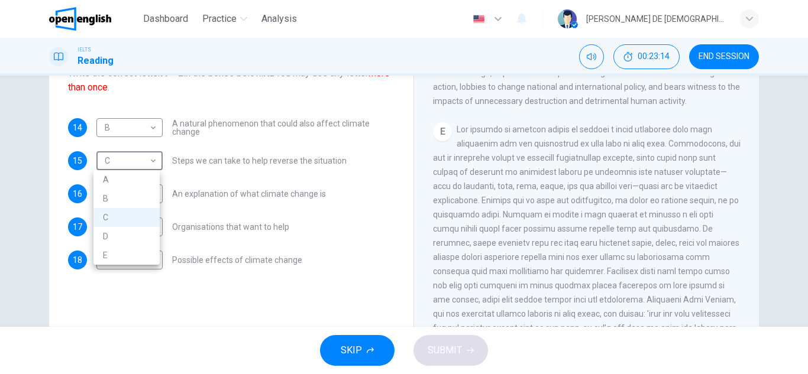
click at [402, 260] on div at bounding box center [404, 187] width 808 height 374
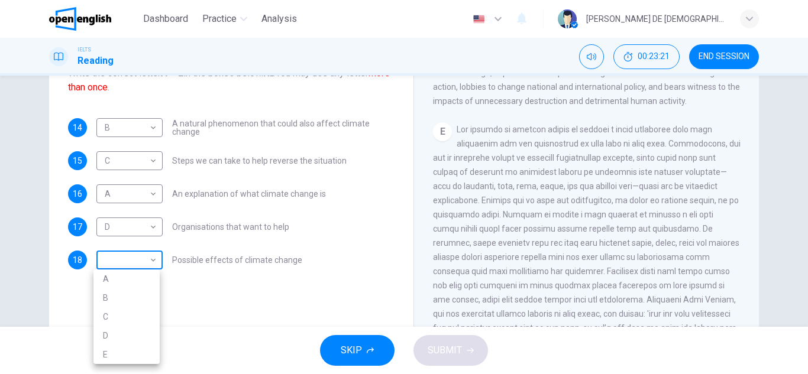
click at [115, 260] on body "This site uses cookies, as explained in our Privacy Policy . If you agree to th…" at bounding box center [404, 187] width 808 height 374
click at [115, 356] on li "E" at bounding box center [126, 354] width 66 height 19
type input "*"
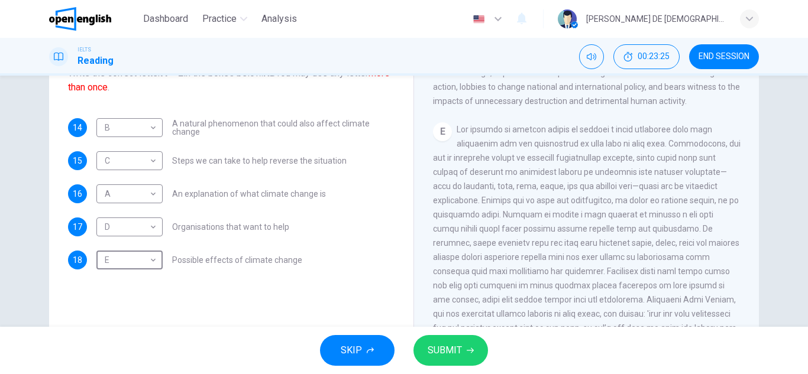
click at [470, 342] on button "SUBMIT" at bounding box center [451, 350] width 75 height 31
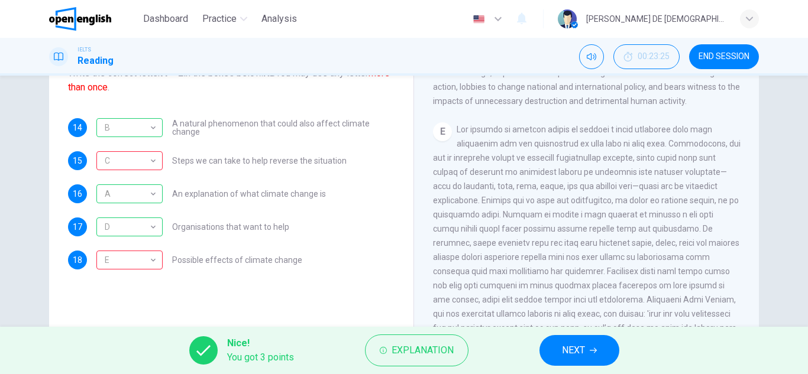
click at [557, 348] on button "NEXT" at bounding box center [580, 350] width 80 height 31
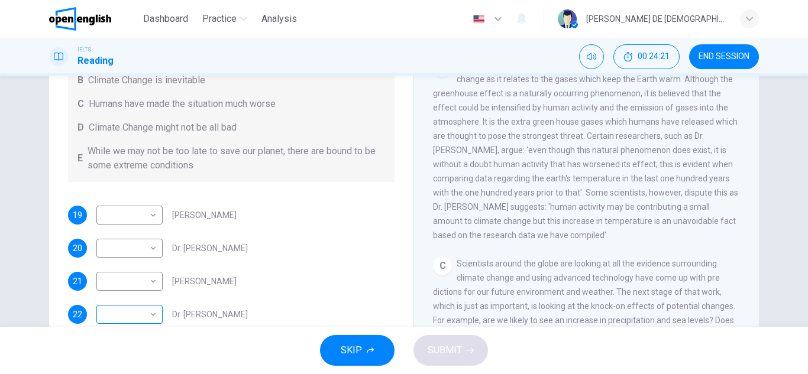
scroll to position [182, 0]
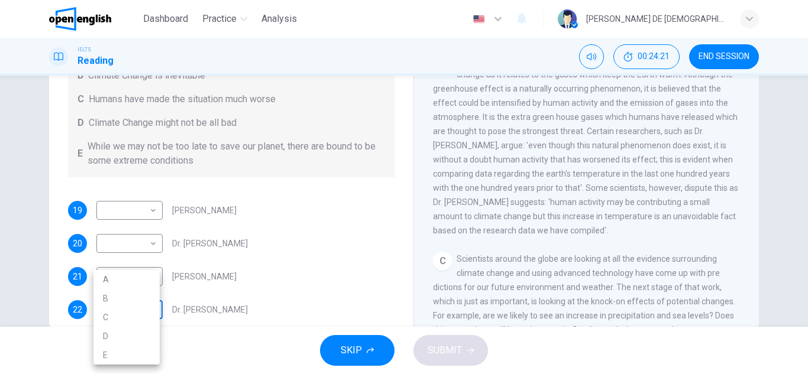
click at [148, 312] on body "This site uses cookies, as explained in our Privacy Policy . If you agree to th…" at bounding box center [404, 187] width 808 height 374
click at [139, 298] on li "B" at bounding box center [126, 298] width 66 height 19
type input "*"
drag, startPoint x: 778, startPoint y: 180, endPoint x: 808, endPoint y: 192, distance: 31.6
click at [808, 192] on div "Questions 19 - 22 Look at the following people and the list of statements below…" at bounding box center [404, 201] width 808 height 251
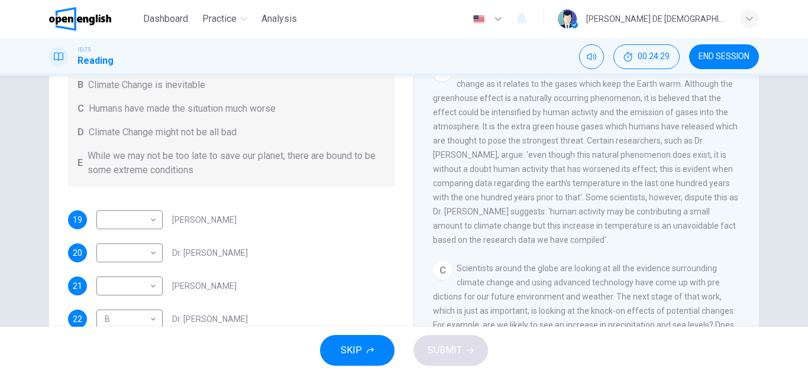
scroll to position [174, 0]
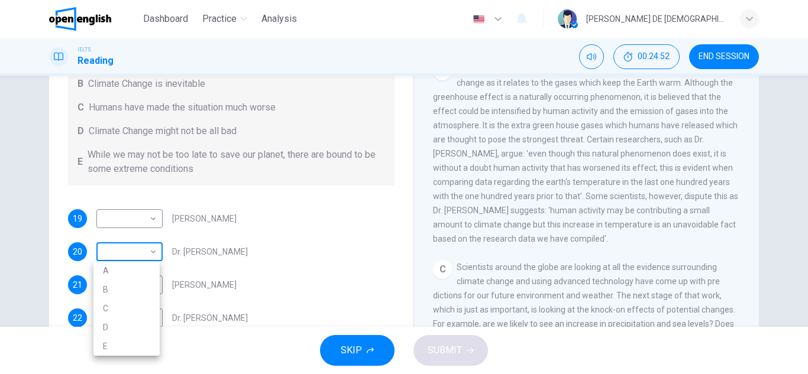
click at [148, 256] on body "This site uses cookies, as explained in our Privacy Policy . If you agree to th…" at bounding box center [404, 187] width 808 height 374
click at [133, 308] on li "C" at bounding box center [126, 308] width 66 height 19
type input "*"
click at [264, 118] on div "A We have the ability to change the situation B Climate Change is inevitable C …" at bounding box center [231, 109] width 327 height 151
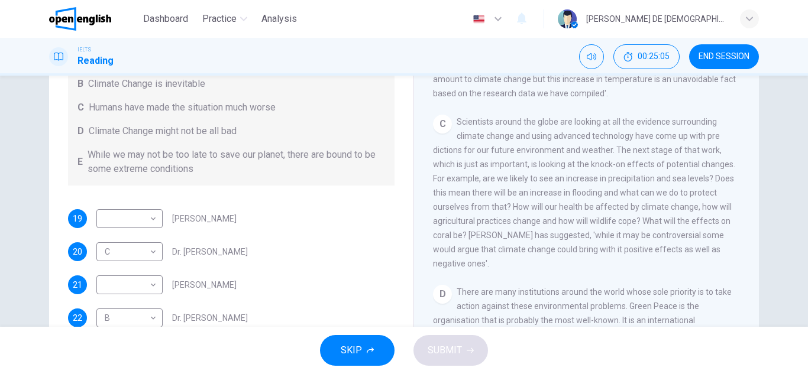
scroll to position [465, 0]
click at [136, 211] on body "This site uses cookies, as explained in our Privacy Policy . If you agree to th…" at bounding box center [404, 187] width 808 height 374
click at [139, 293] on li "D" at bounding box center [126, 294] width 66 height 19
type input "*"
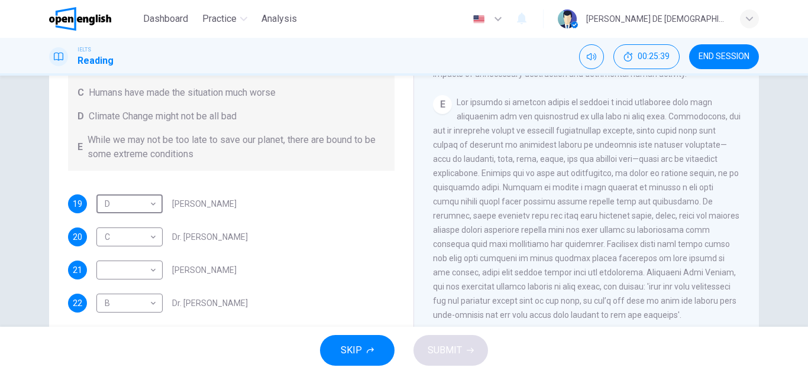
scroll to position [804, 0]
click at [143, 274] on body "This site uses cookies, as explained in our Privacy Policy . If you agree to th…" at bounding box center [404, 187] width 808 height 374
click at [143, 359] on li "E" at bounding box center [126, 355] width 66 height 19
type input "*"
click at [436, 345] on span "SUBMIT" at bounding box center [445, 351] width 34 height 17
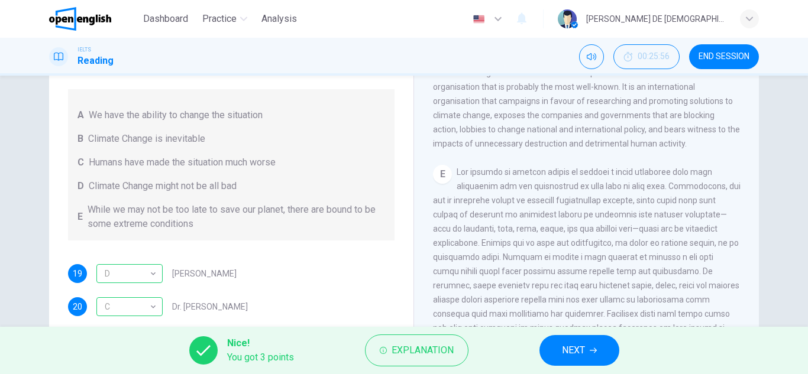
scroll to position [207, 0]
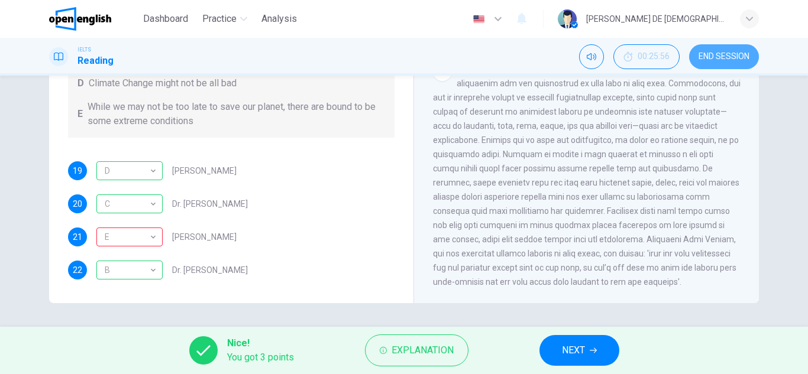
click at [731, 64] on button "END SESSION" at bounding box center [724, 56] width 70 height 25
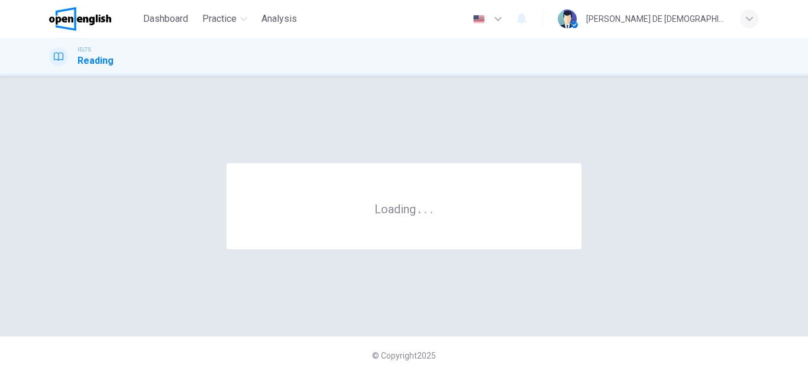
scroll to position [0, 0]
